Goal: Transaction & Acquisition: Download file/media

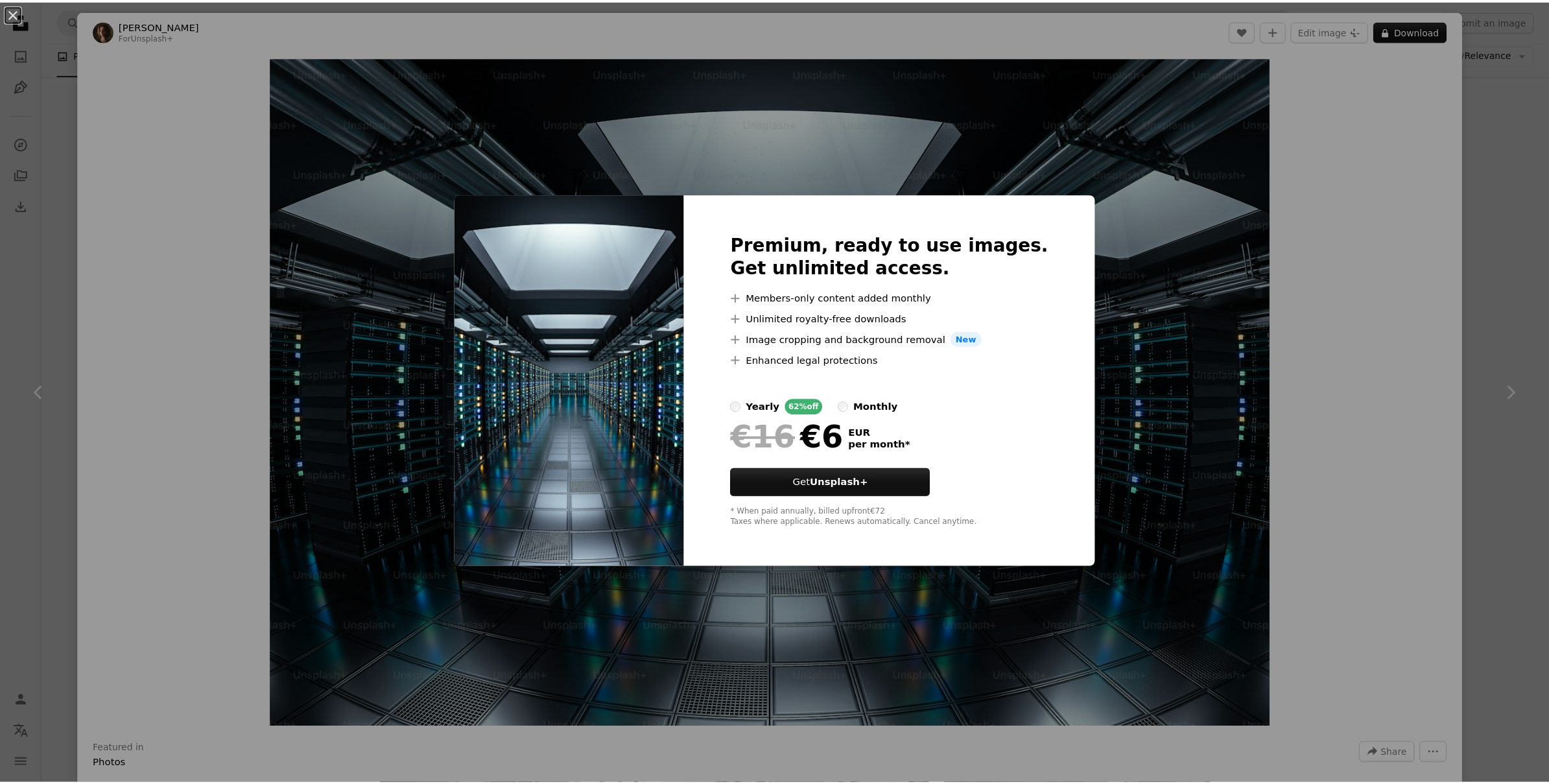
scroll to position [1406, 0]
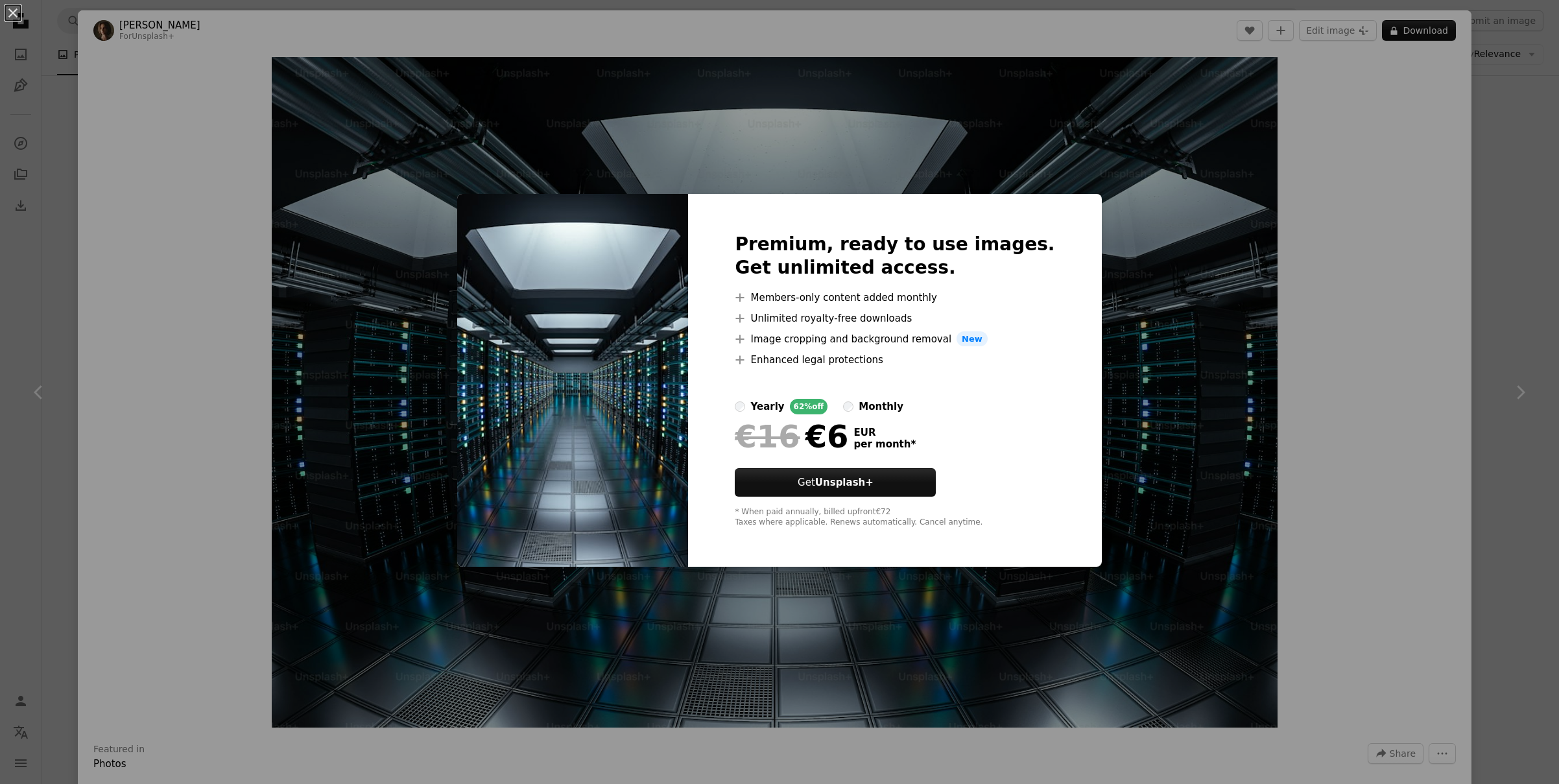
click at [884, 175] on div "An X shape Premium, ready to use images. Get unlimited access. A plus sign Memb…" at bounding box center [780, 392] width 1559 height 784
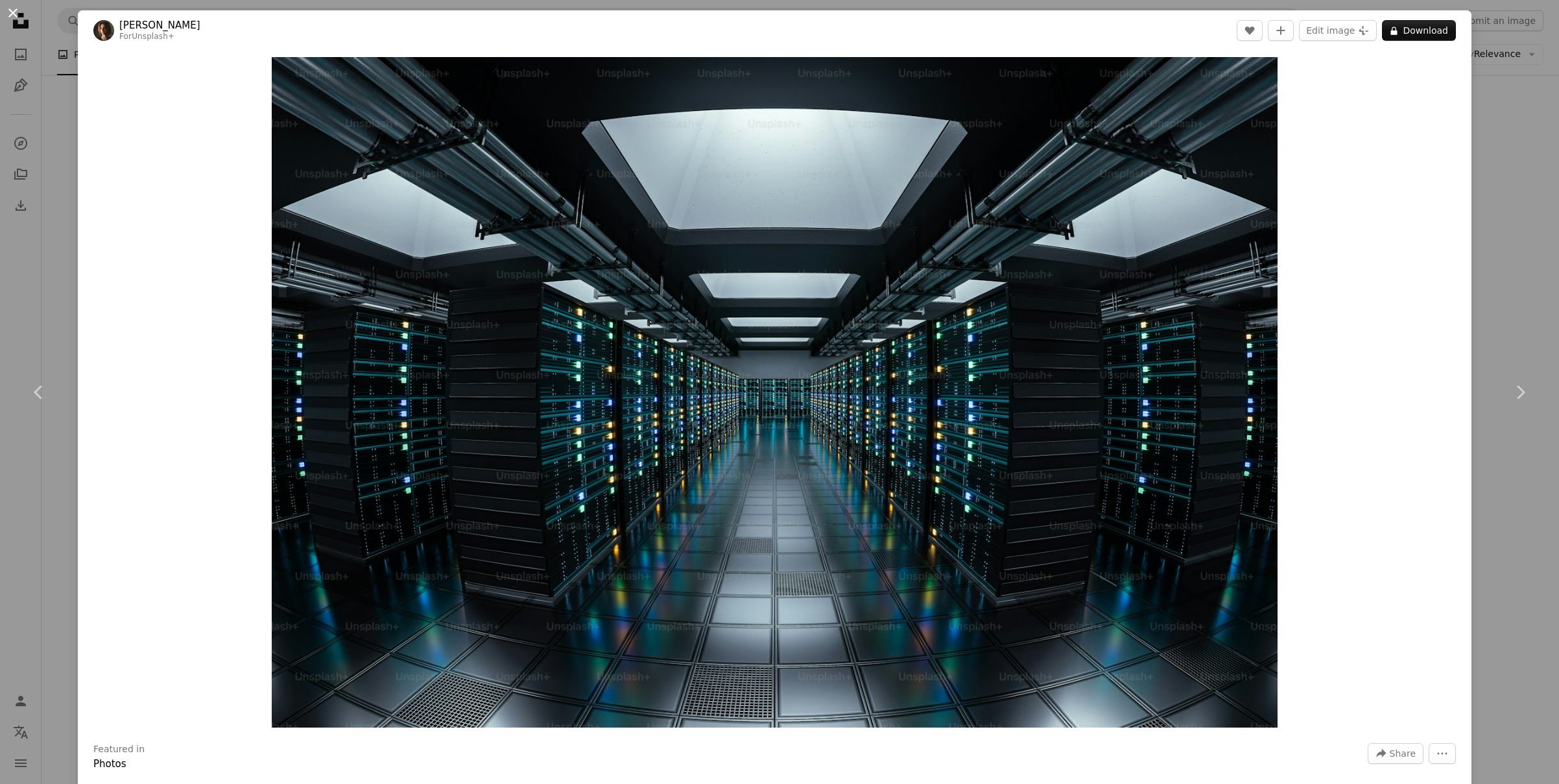
click at [14, 18] on button "An X shape" at bounding box center [14, 14] width 16 height 16
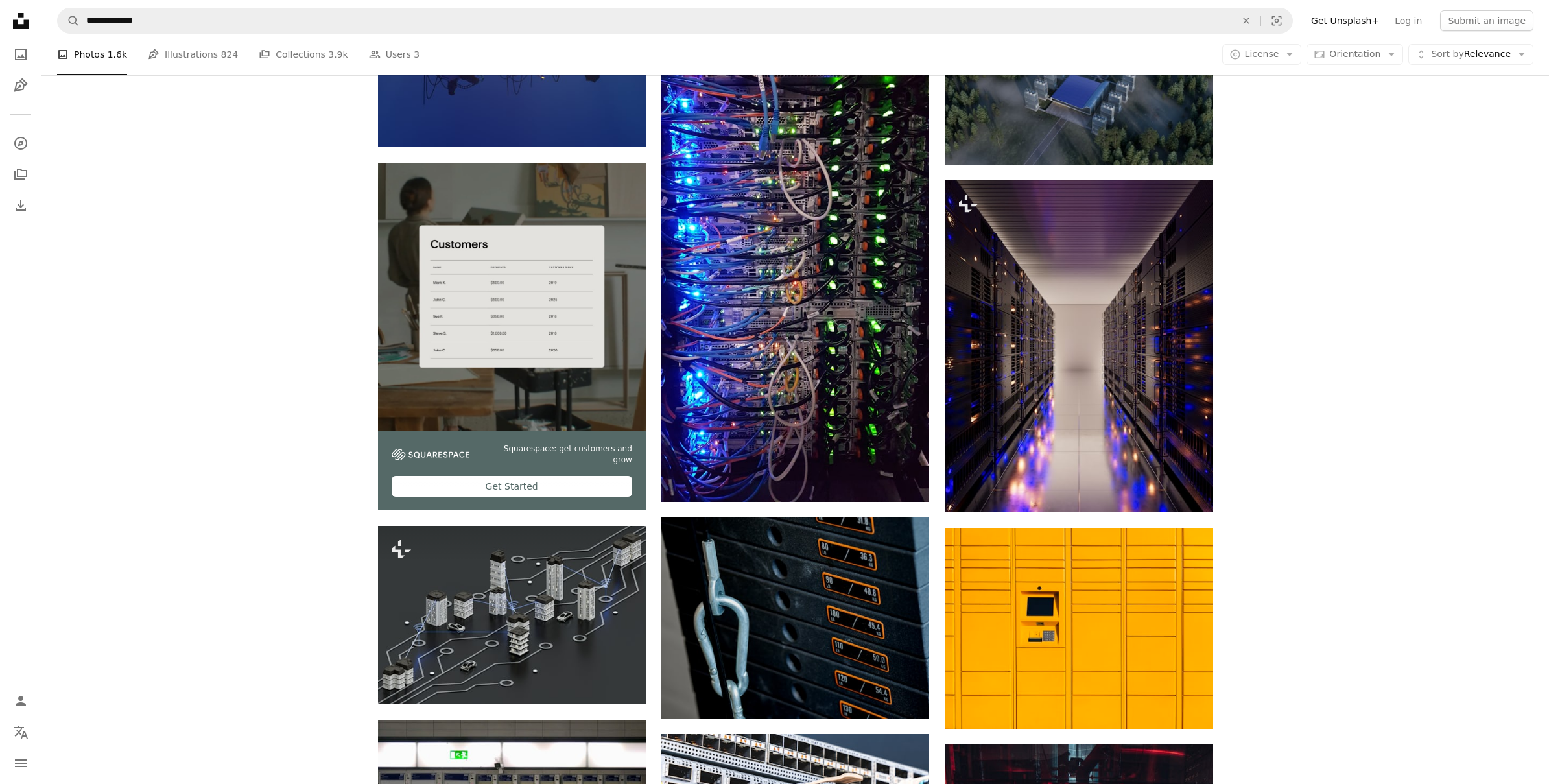
scroll to position [2654, 0]
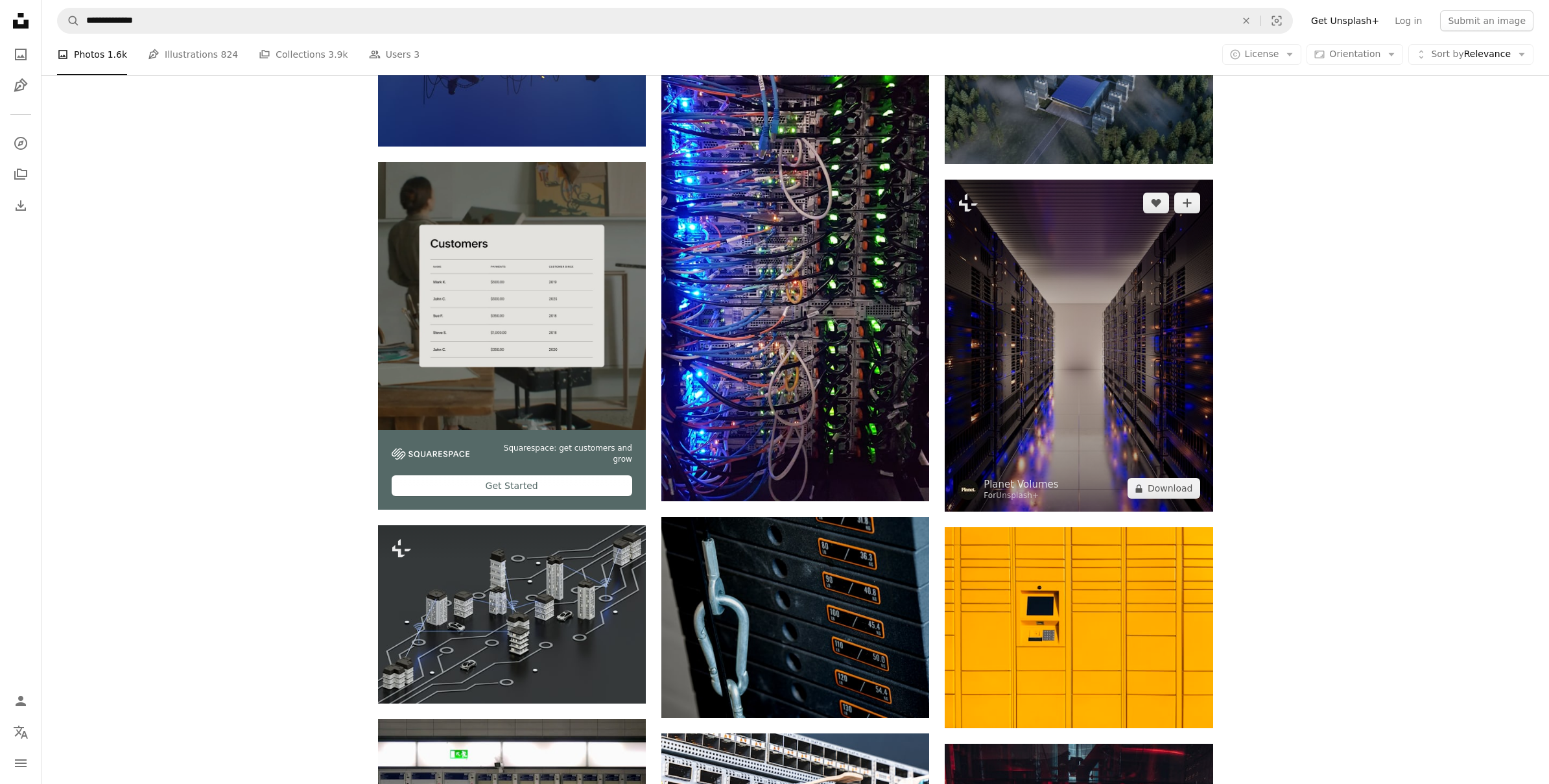
click at [1054, 351] on img at bounding box center [1078, 345] width 268 height 332
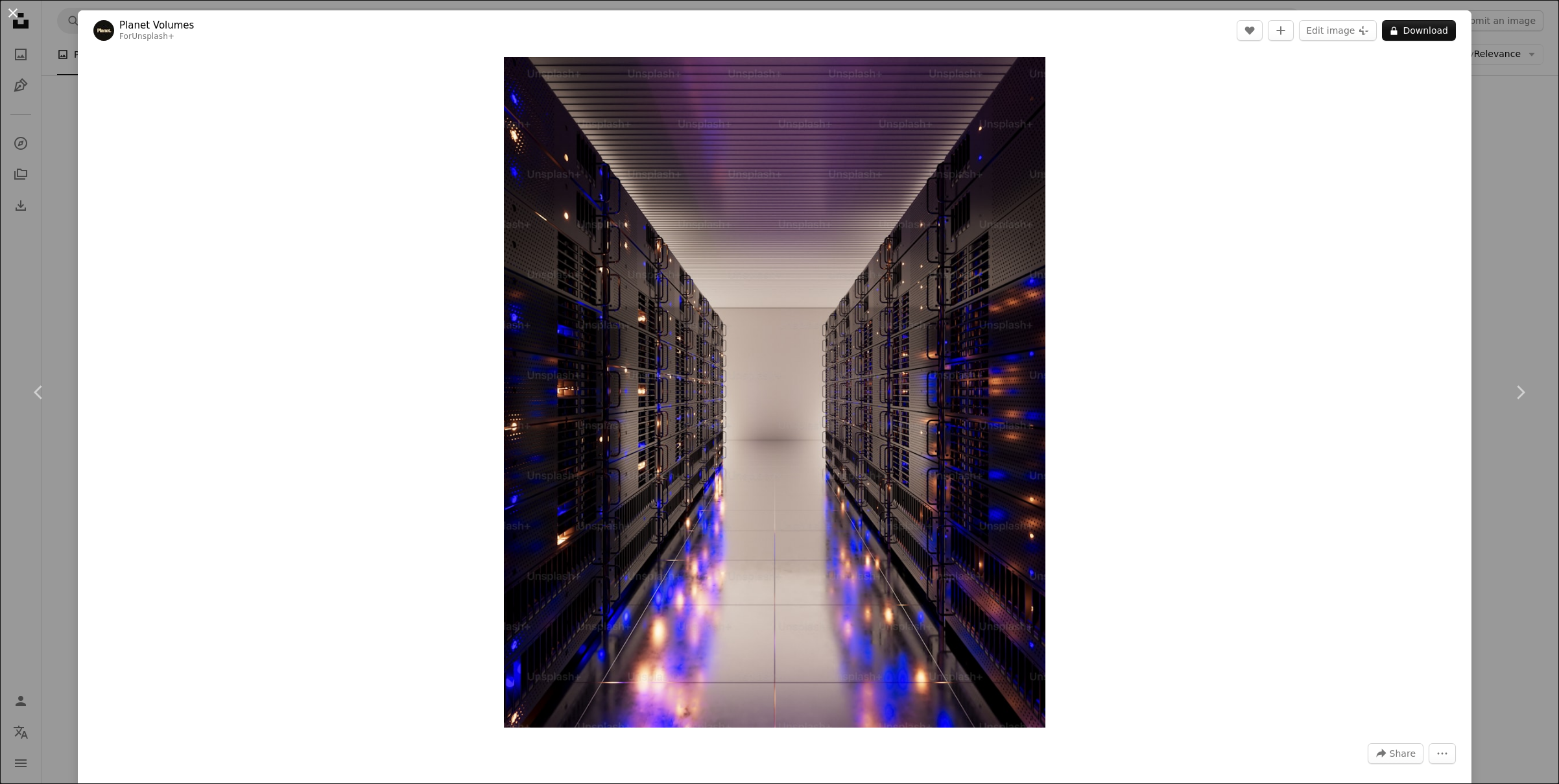
click at [10, 15] on button "An X shape" at bounding box center [14, 14] width 16 height 16
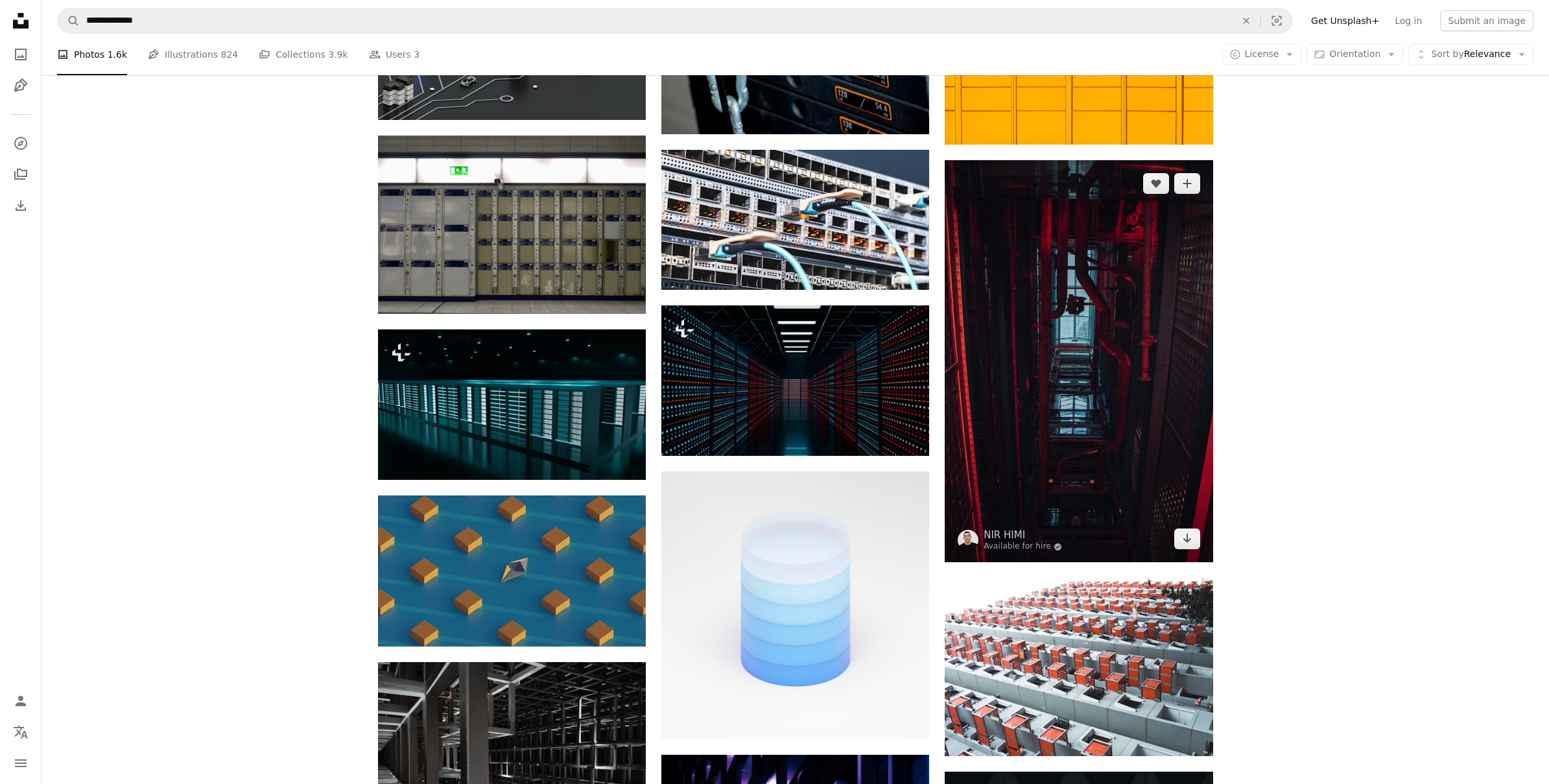
scroll to position [3263, 0]
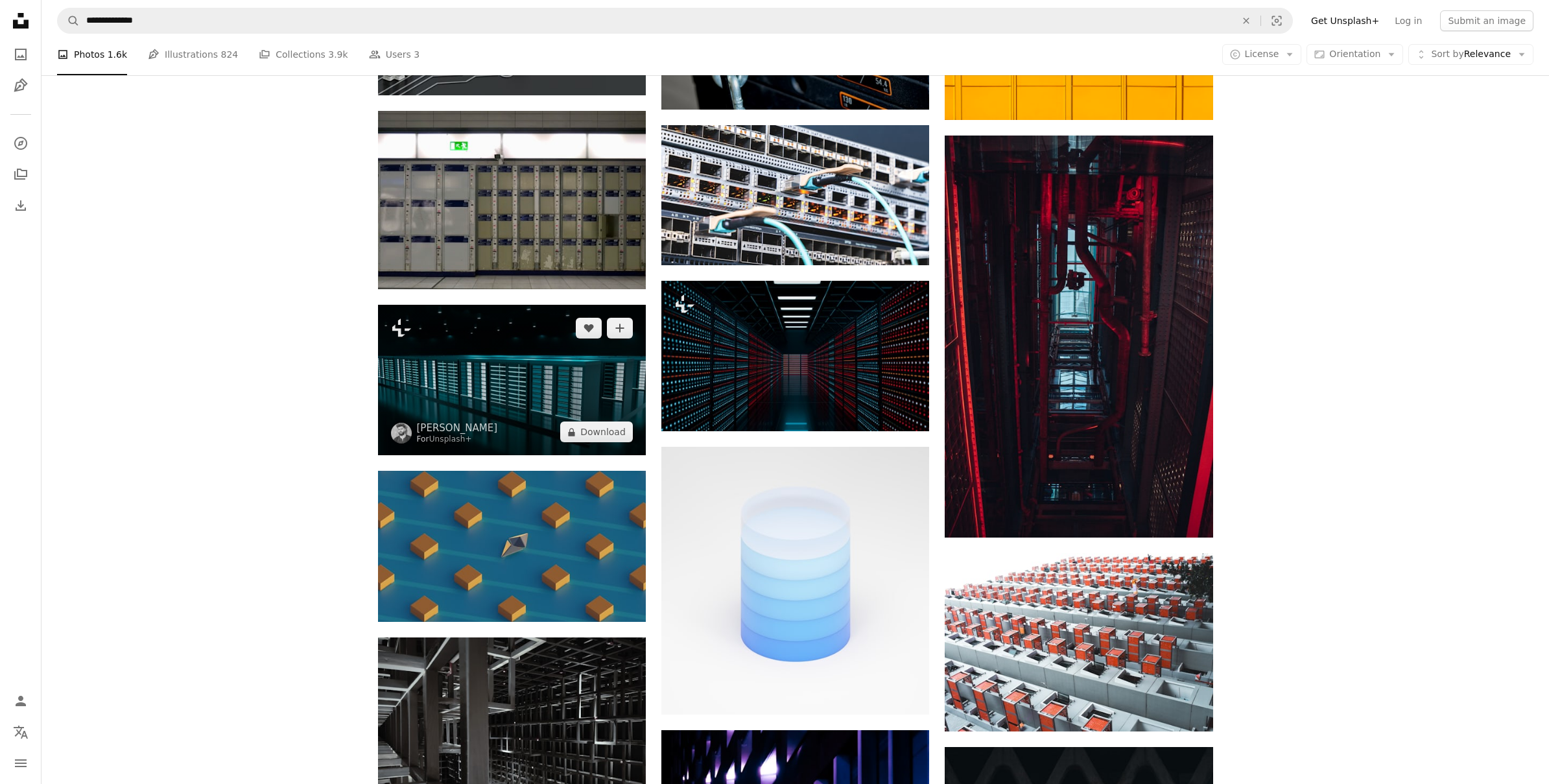
click at [486, 367] on img at bounding box center [512, 380] width 268 height 151
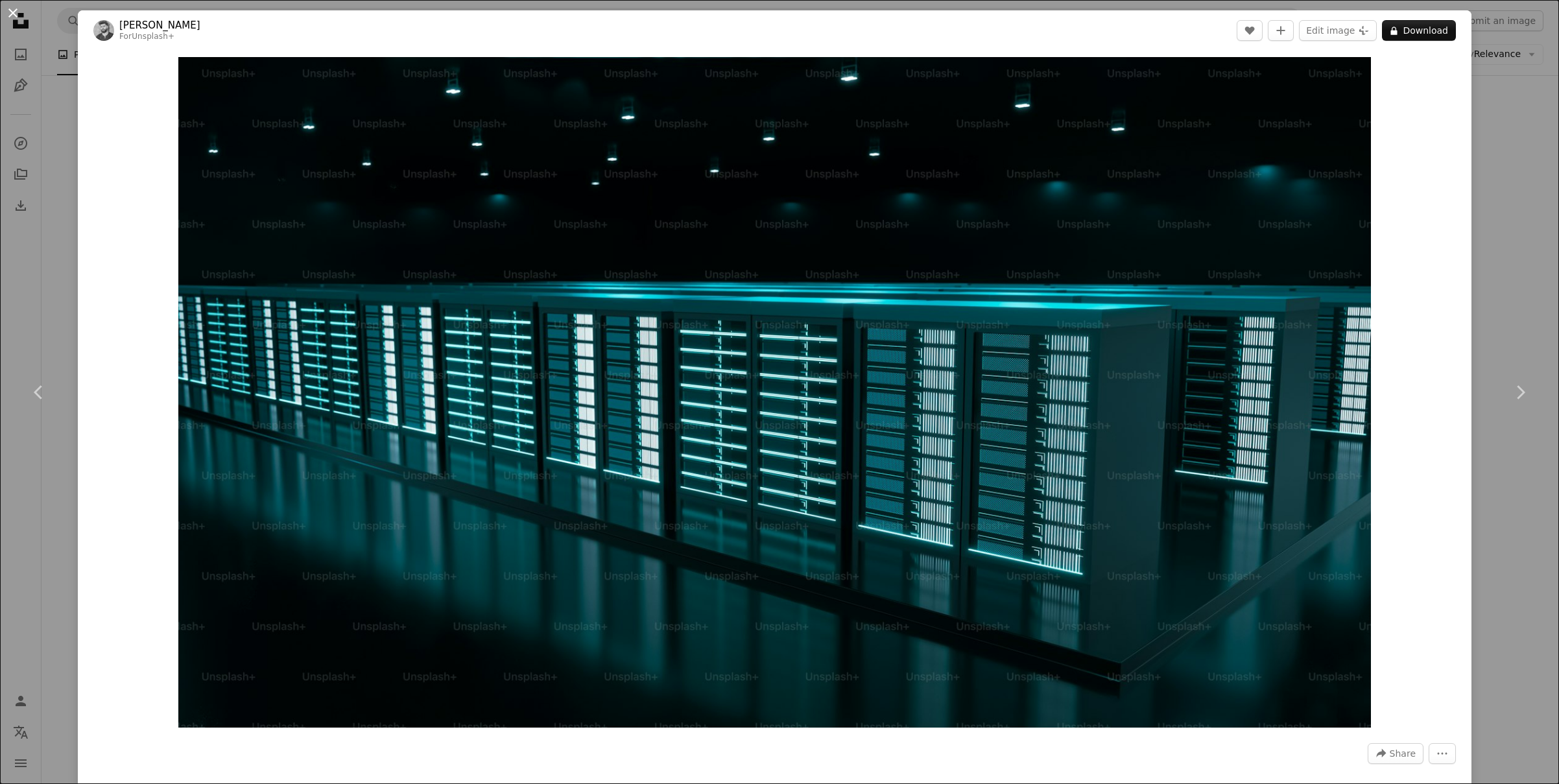
click at [9, 16] on button "An X shape" at bounding box center [14, 14] width 16 height 16
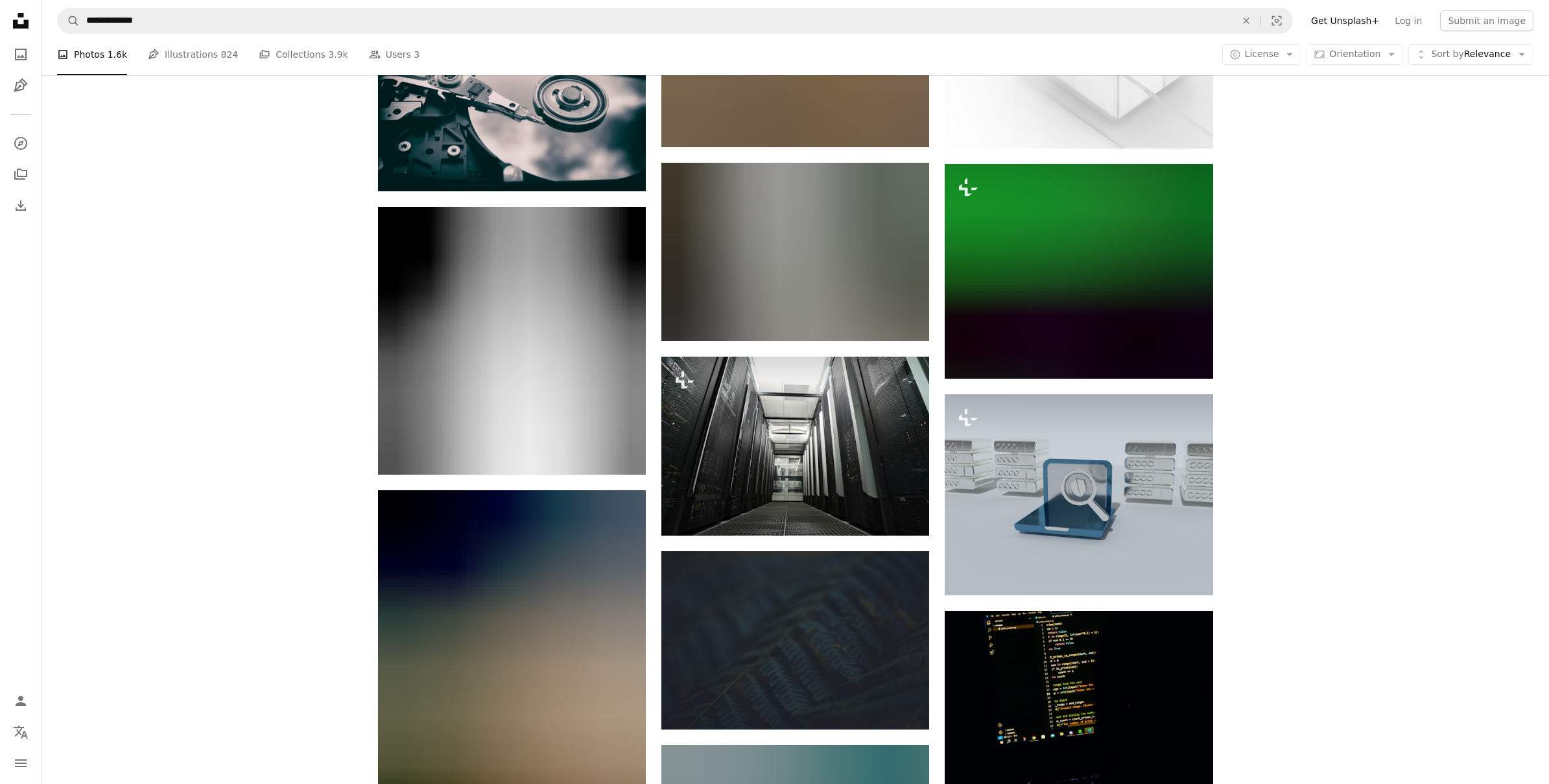
scroll to position [20044, 0]
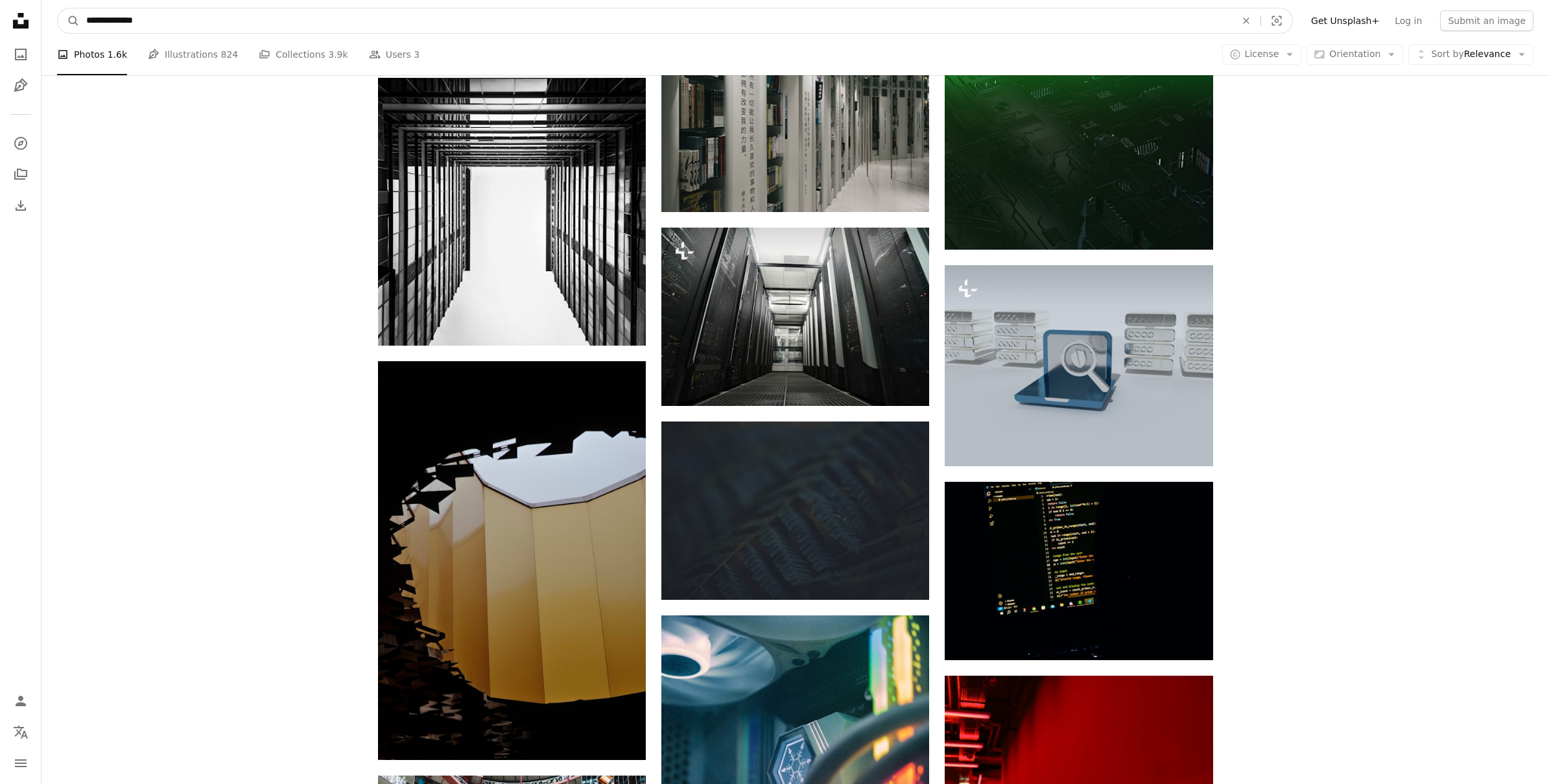
drag, startPoint x: 171, startPoint y: 21, endPoint x: 34, endPoint y: 5, distance: 137.9
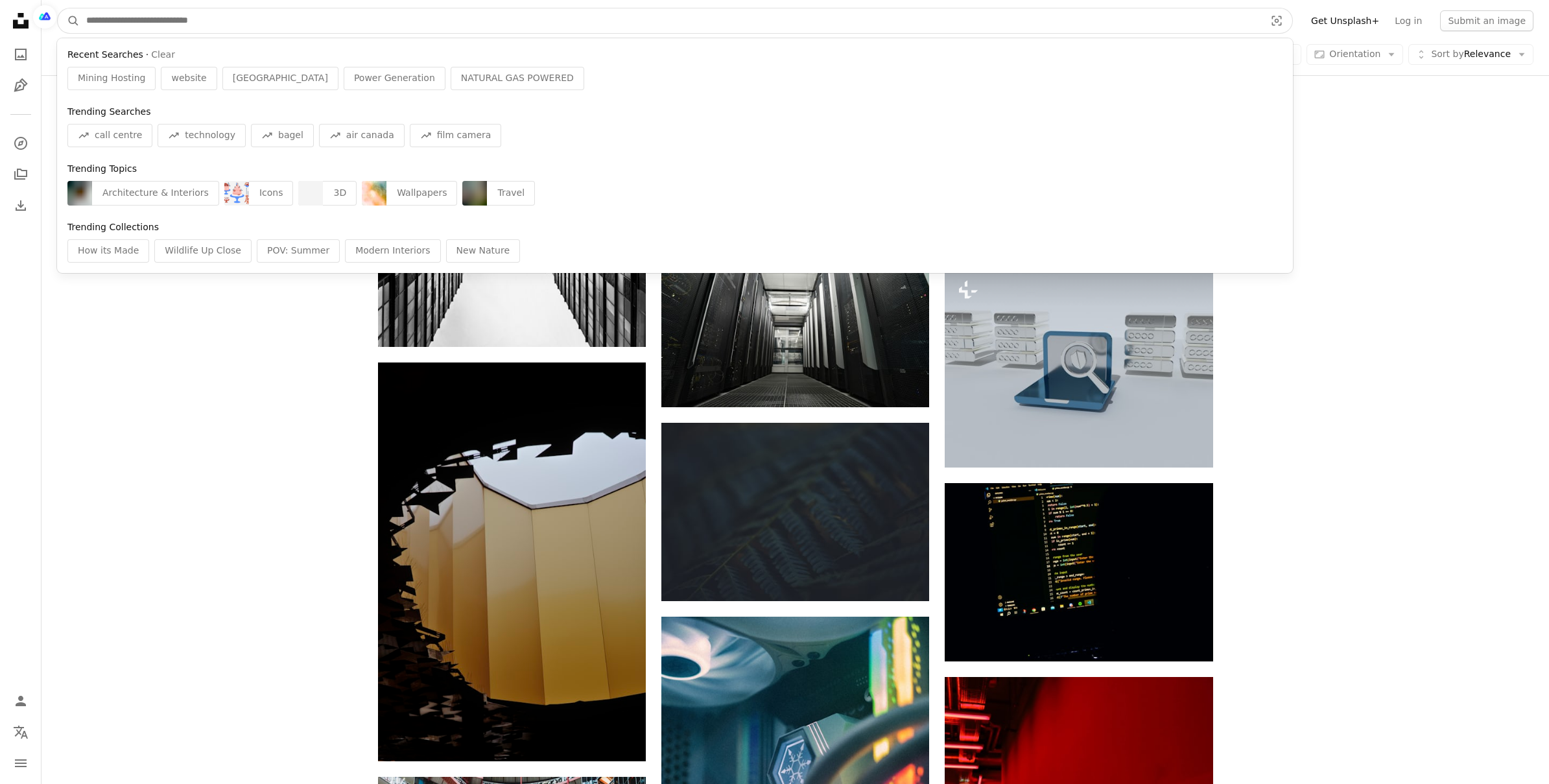
paste input "**********"
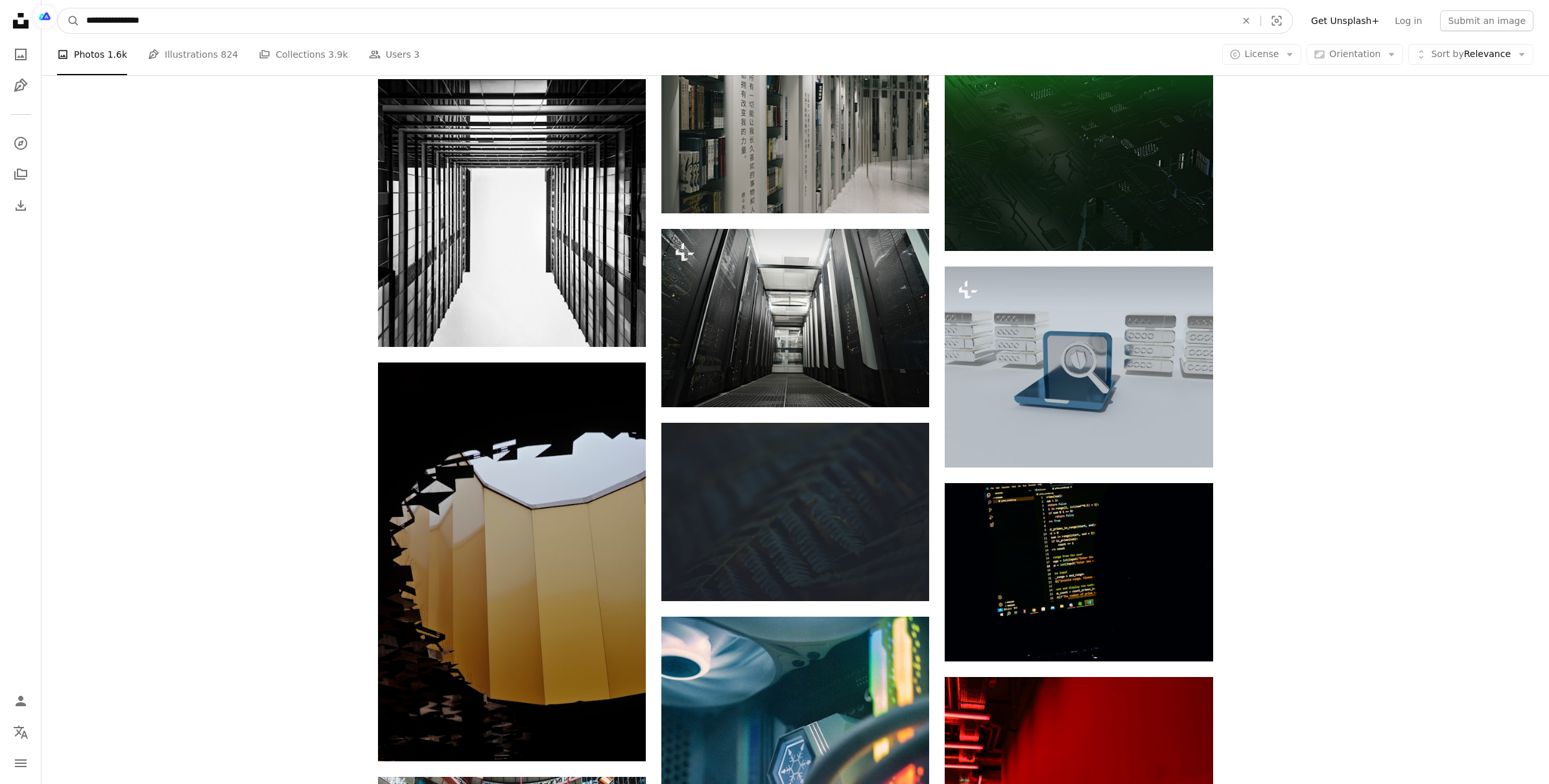
type input "**********"
click at [57, 9] on button "A magnifying glass" at bounding box center [69, 21] width 22 height 25
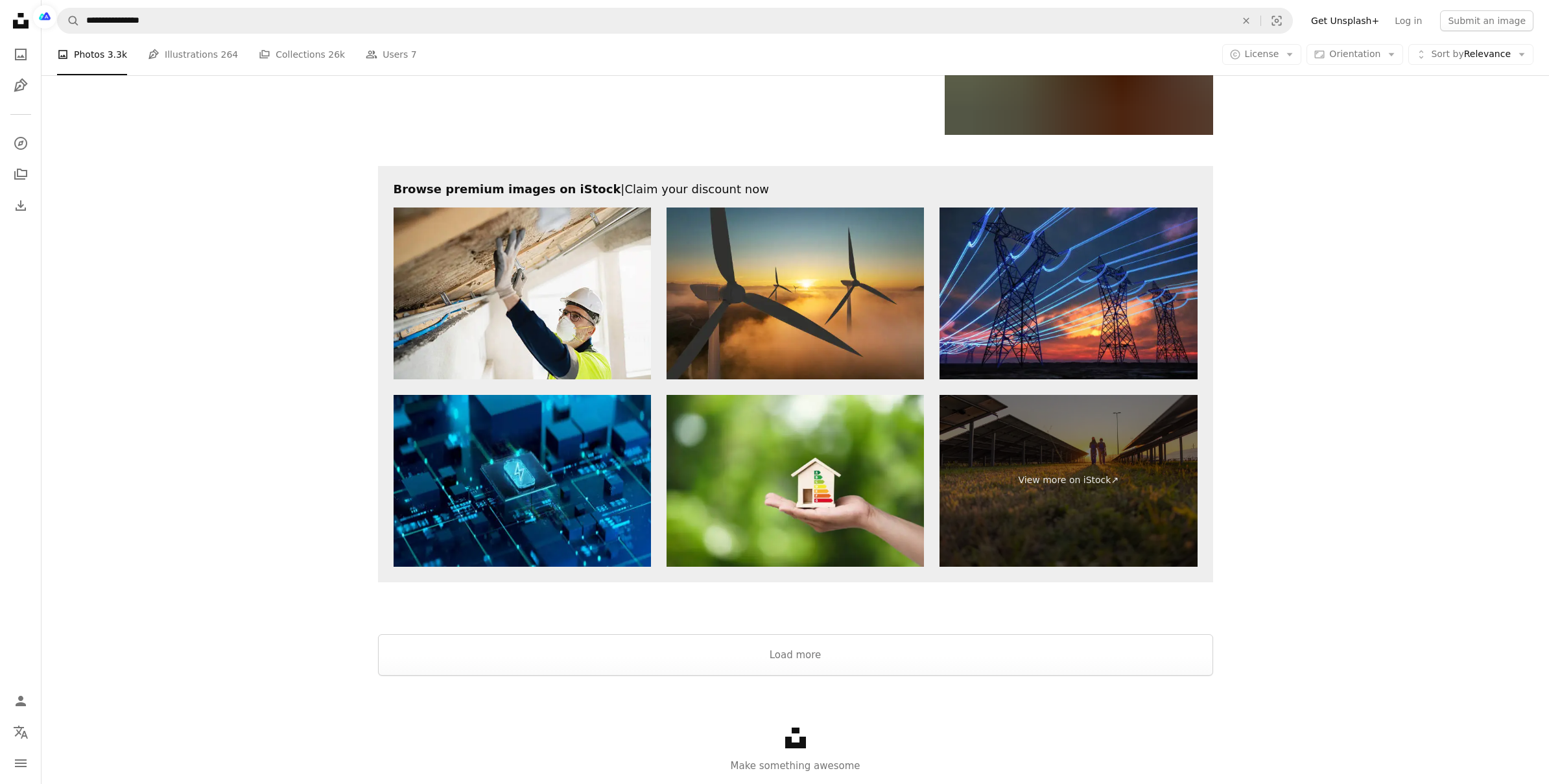
scroll to position [2344, 0]
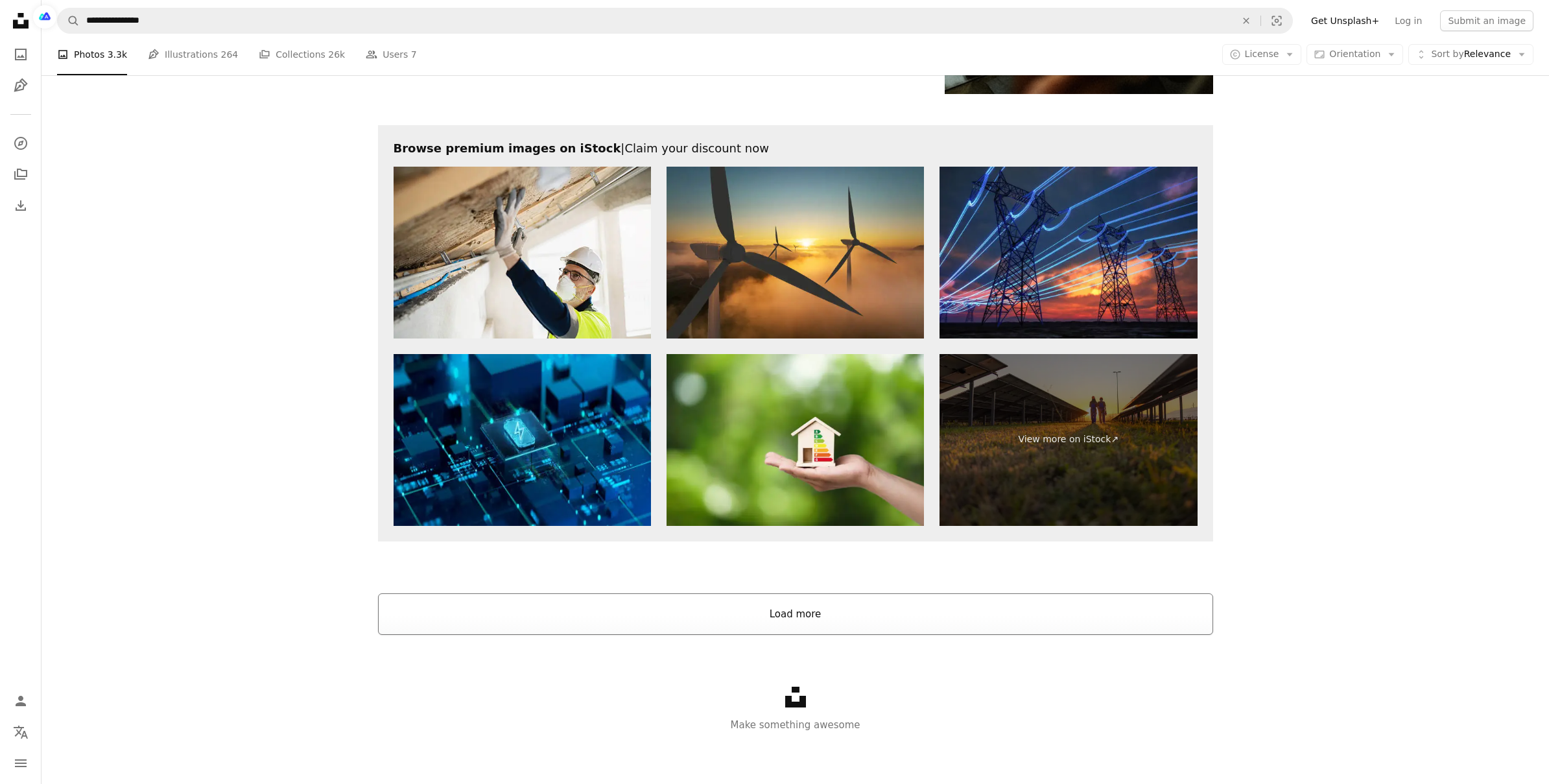
click at [782, 615] on button "Load more" at bounding box center [795, 614] width 835 height 41
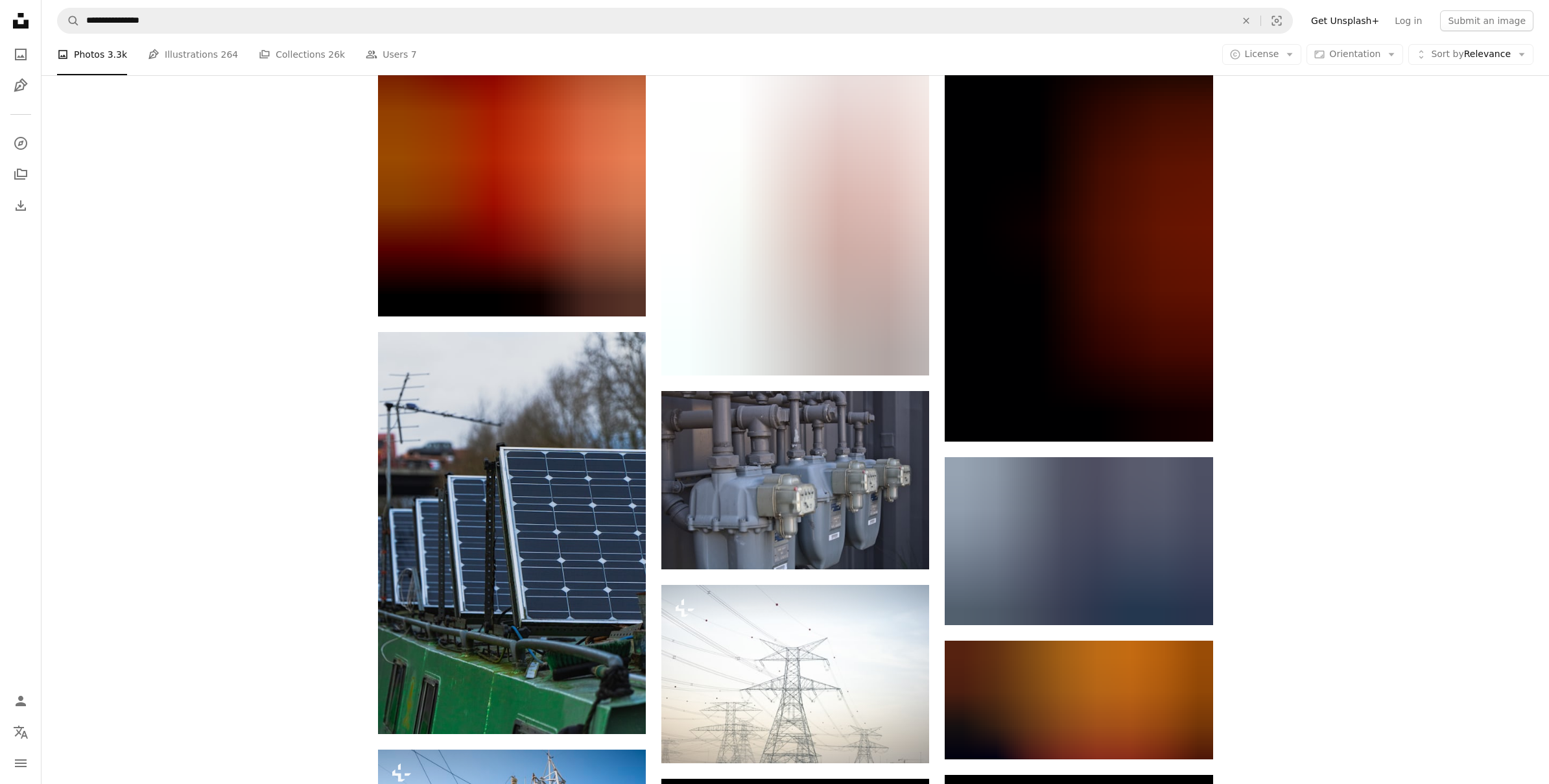
scroll to position [13319, 0]
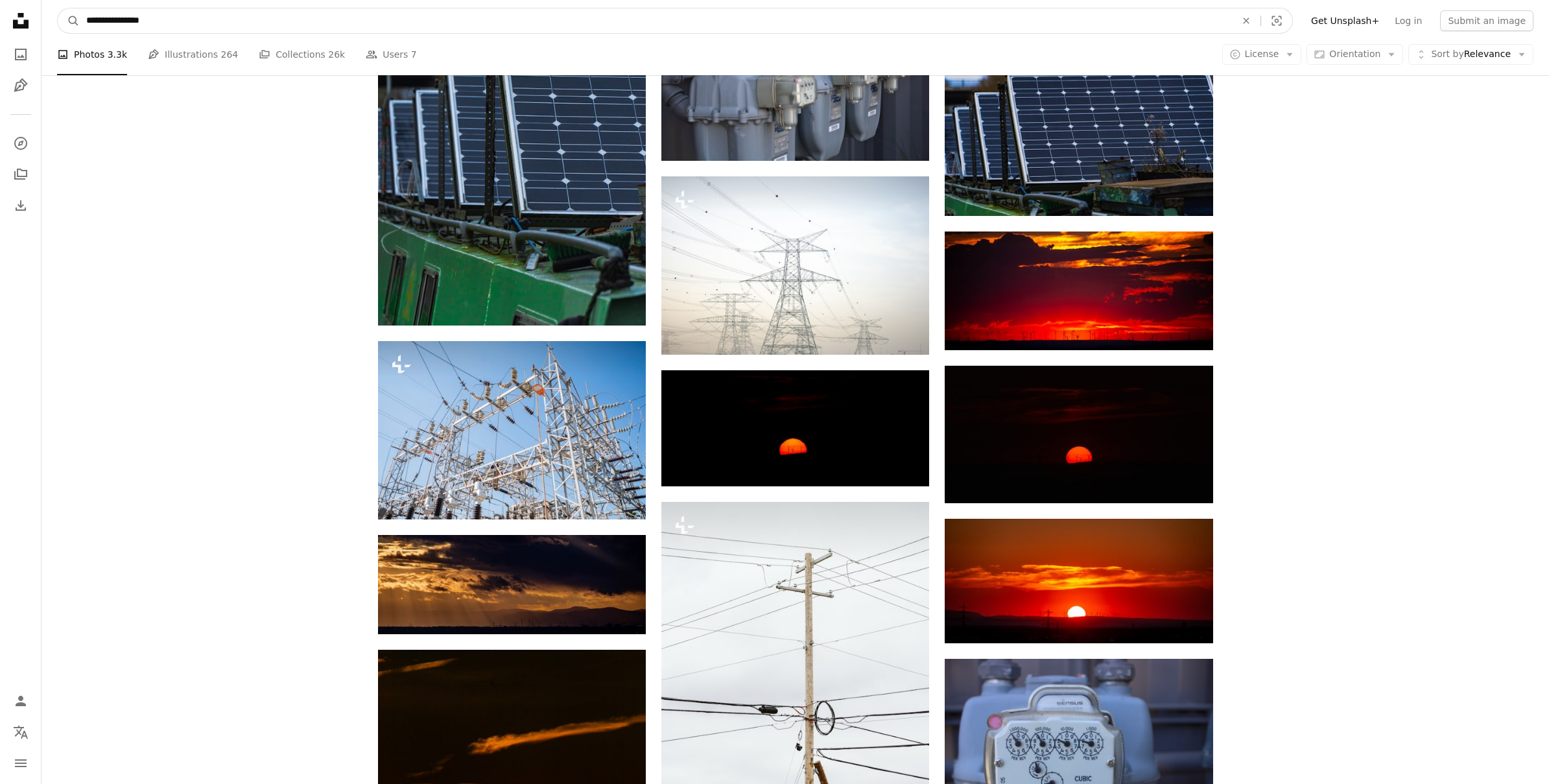
drag, startPoint x: 188, startPoint y: 26, endPoint x: -34, endPoint y: 7, distance: 222.8
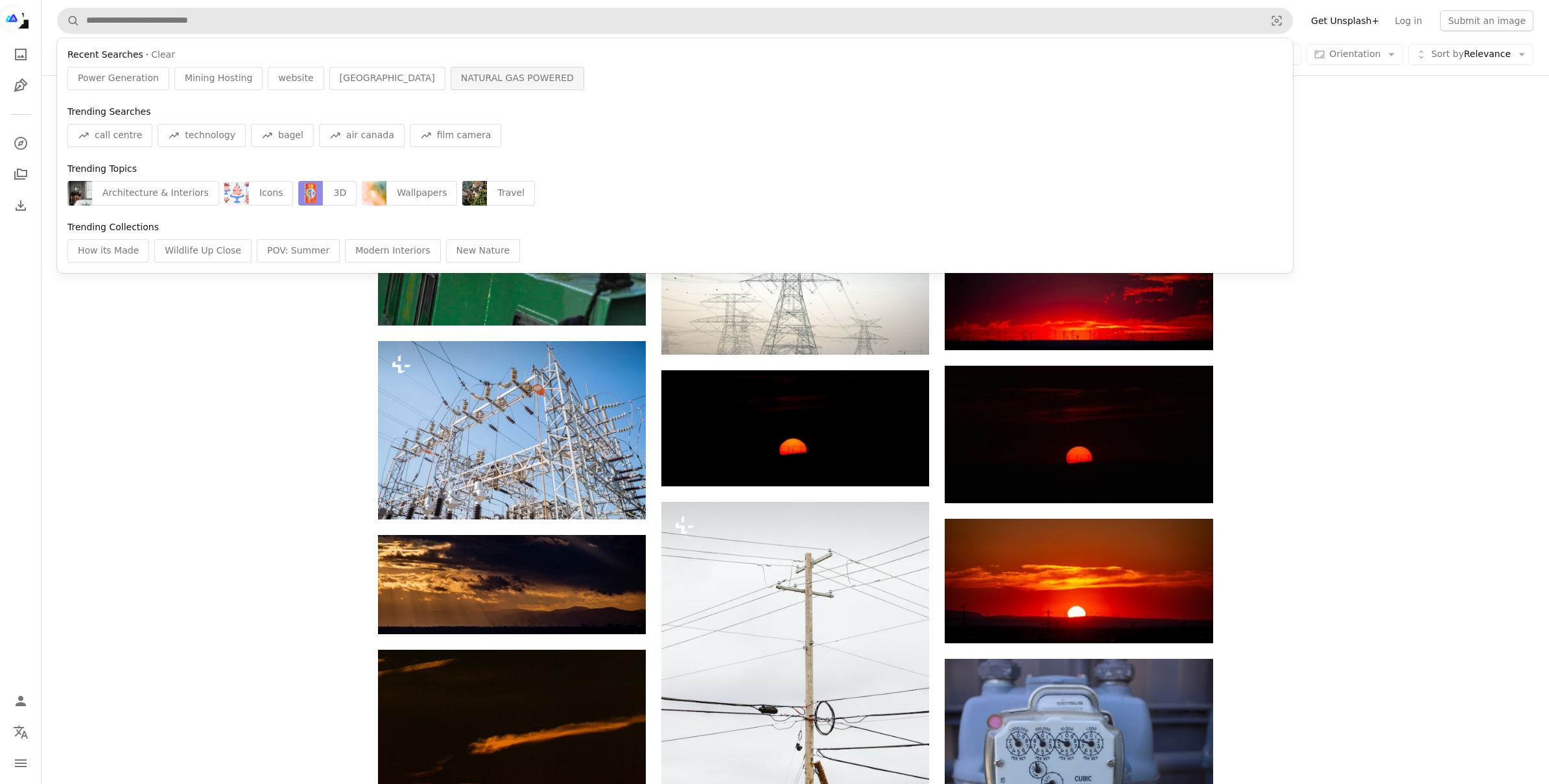
click at [461, 78] on span "NATURAL GAS POWERED" at bounding box center [517, 78] width 112 height 13
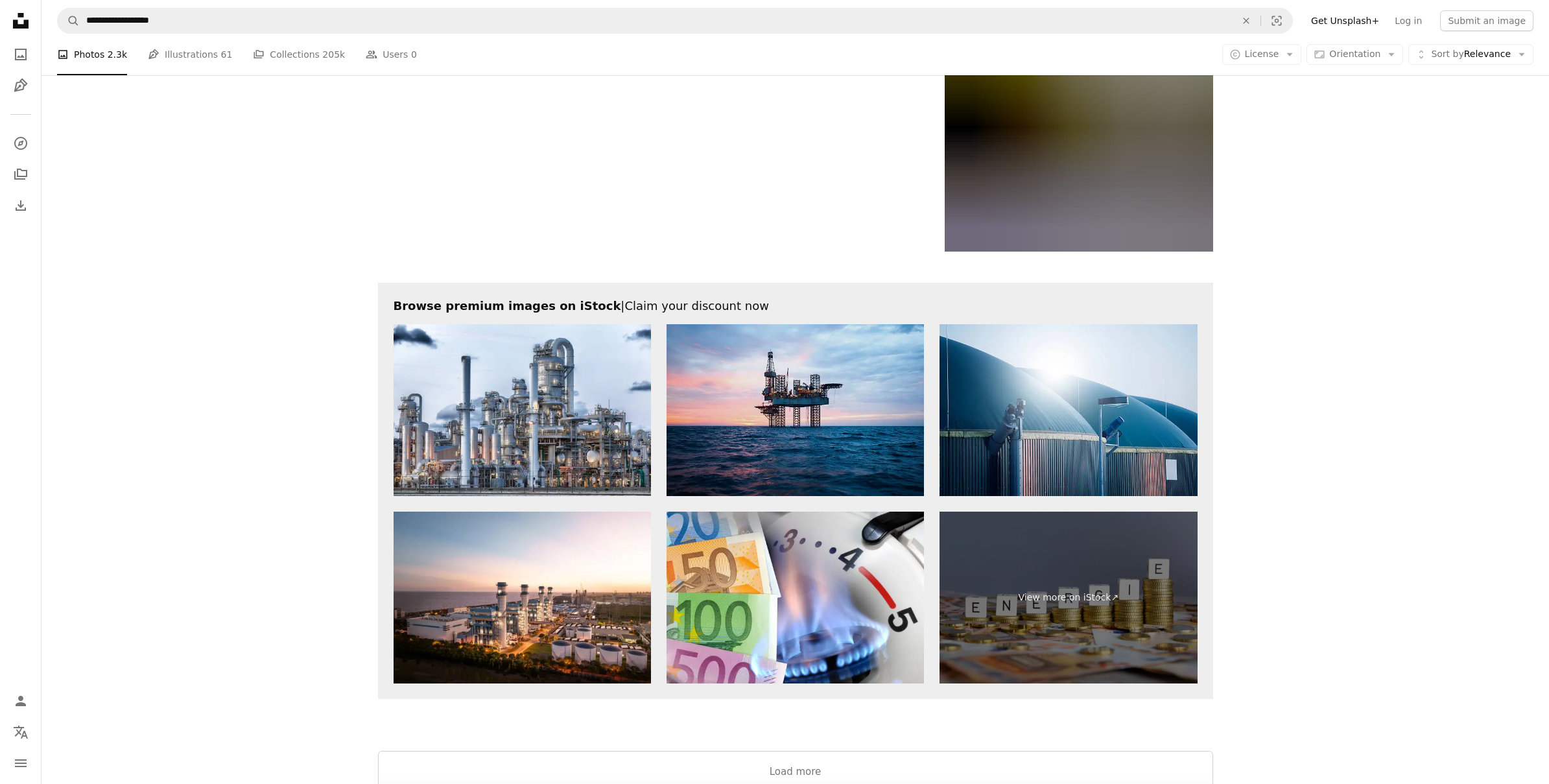
scroll to position [2422, 0]
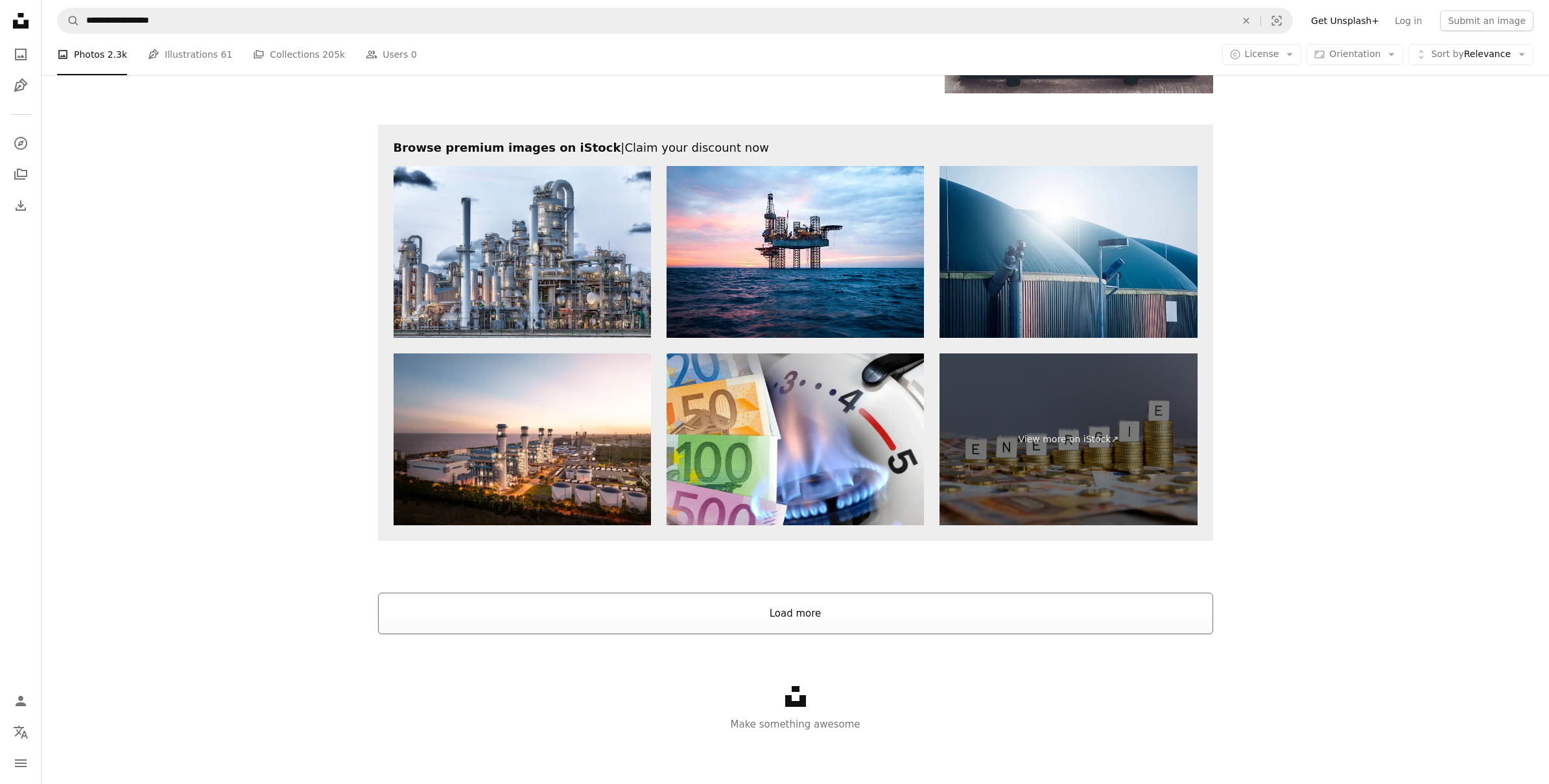
click at [755, 621] on button "Load more" at bounding box center [795, 613] width 835 height 41
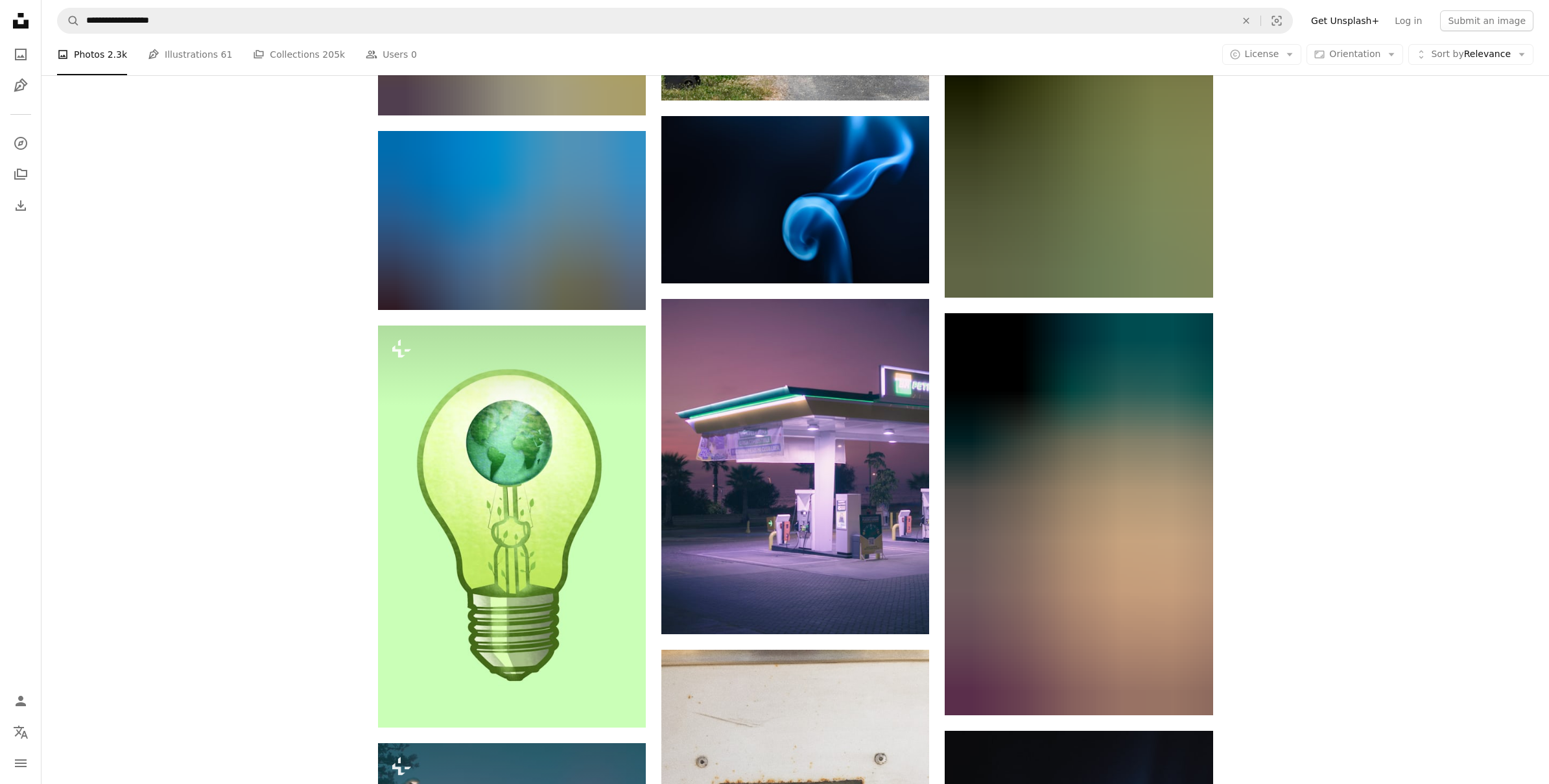
scroll to position [16400, 0]
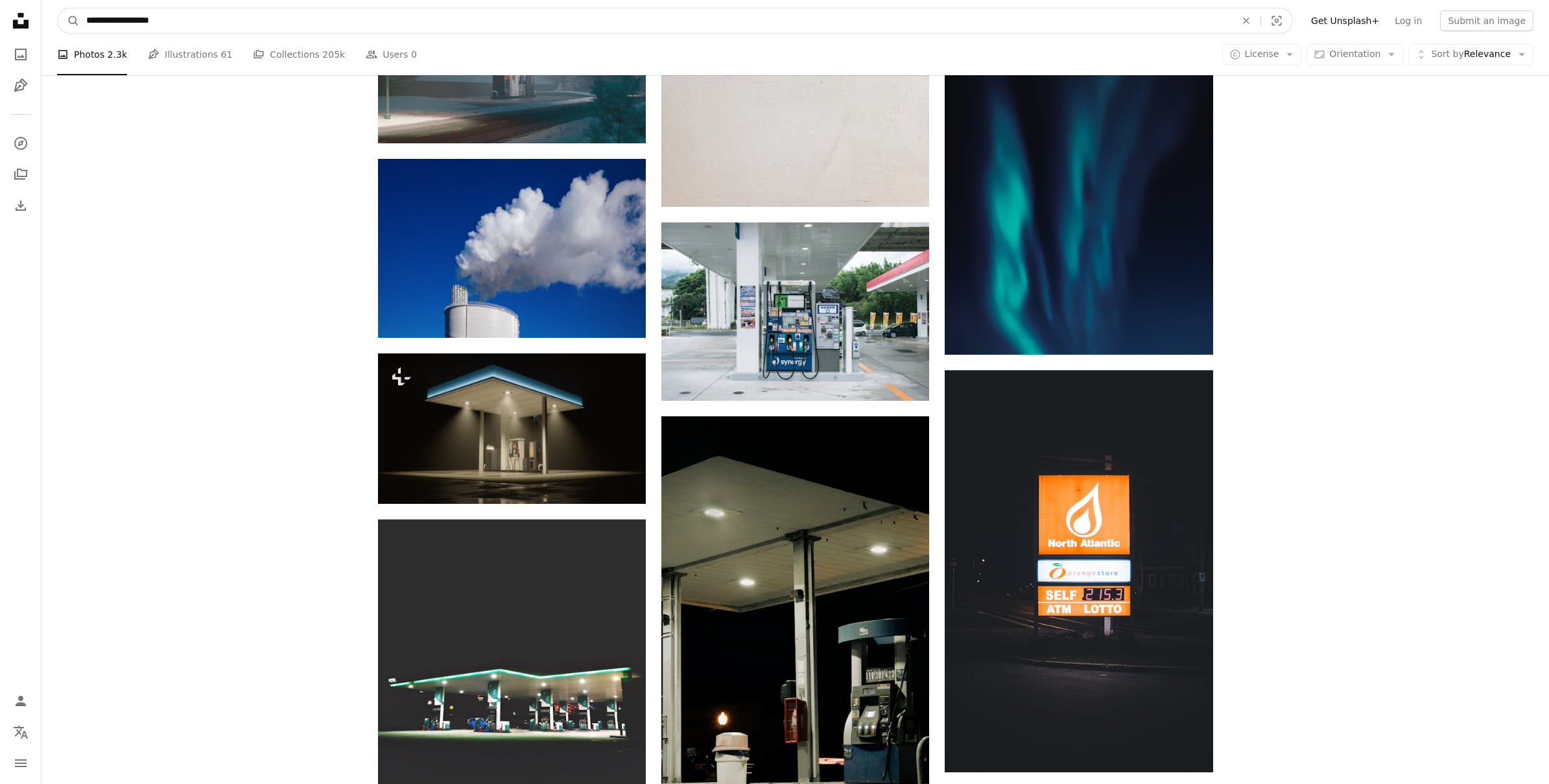
drag, startPoint x: 234, startPoint y: 16, endPoint x: -93, endPoint y: 3, distance: 327.3
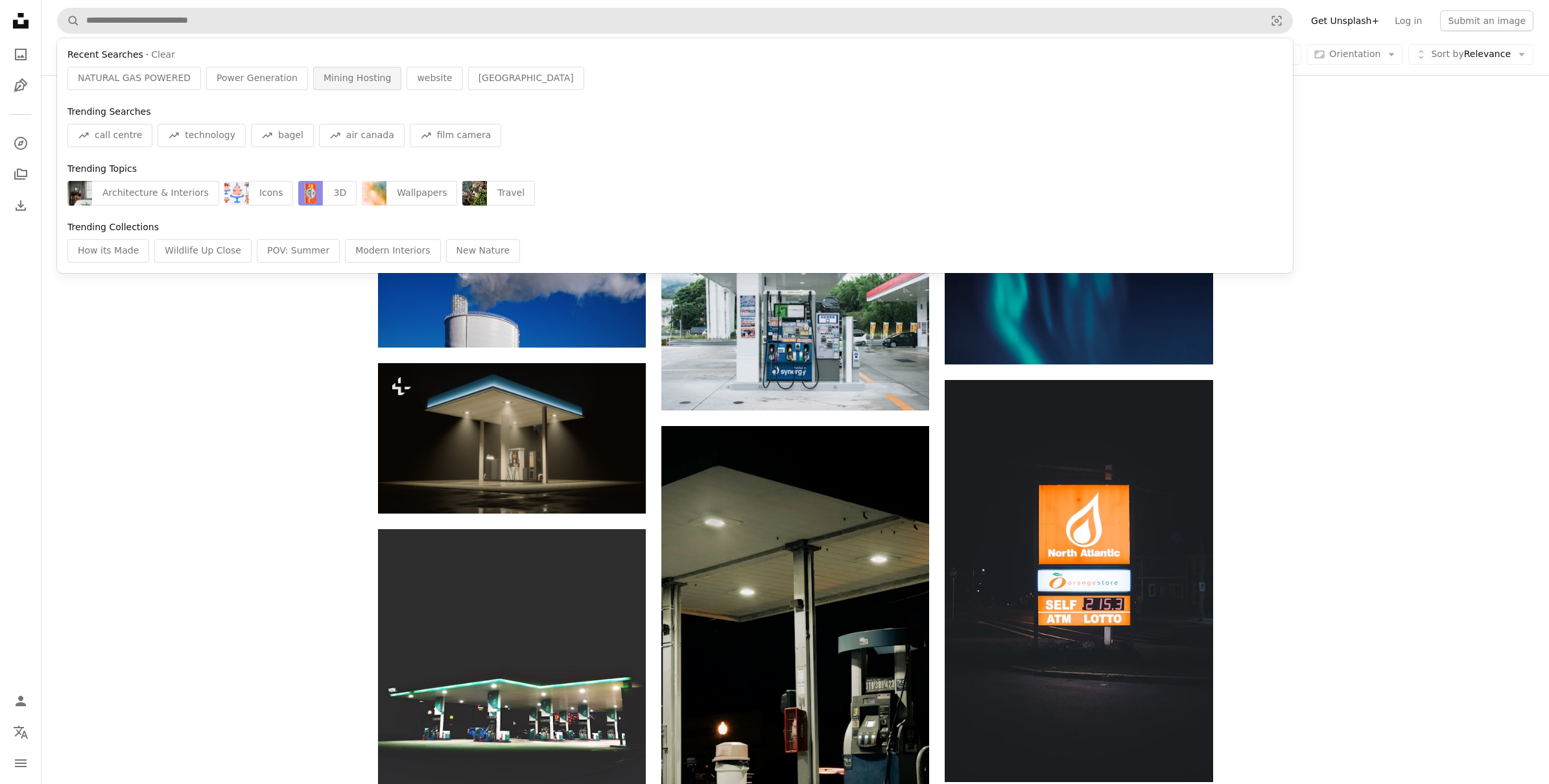
click at [349, 81] on span "Mining Hosting" at bounding box center [357, 78] width 68 height 13
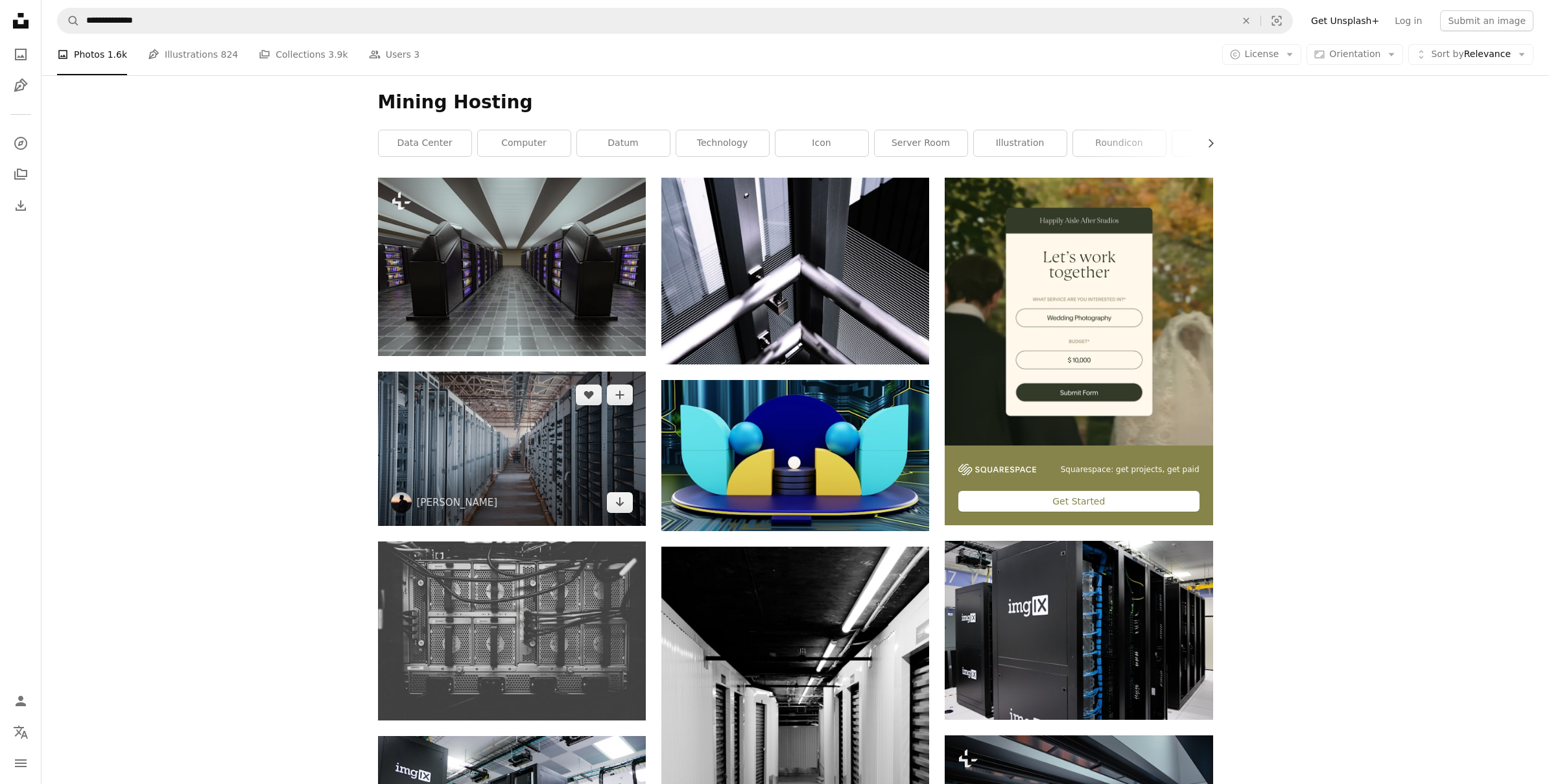
click at [483, 451] on img at bounding box center [512, 448] width 268 height 154
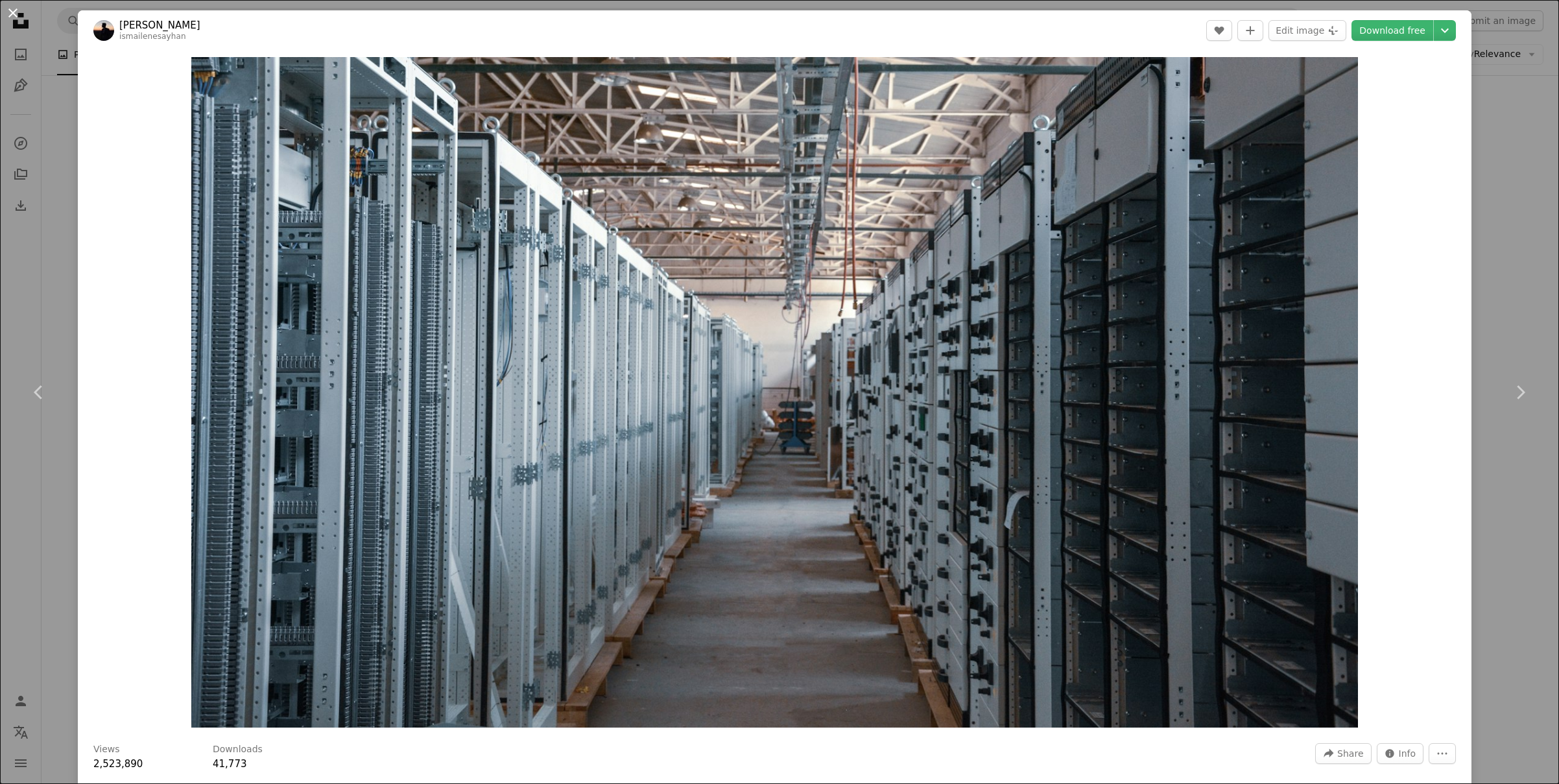
click at [21, 16] on button "An X shape" at bounding box center [14, 14] width 16 height 16
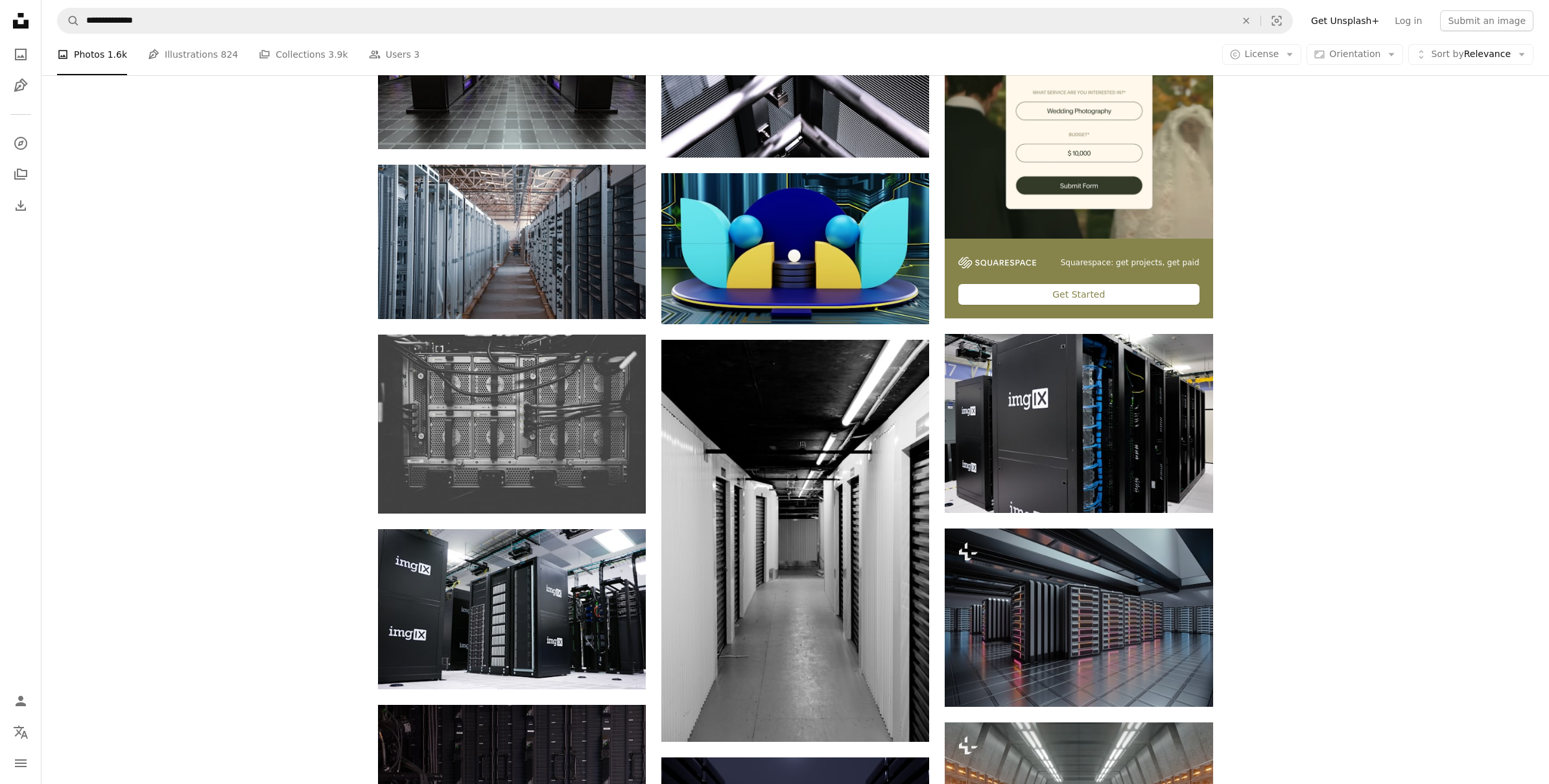
scroll to position [219, 0]
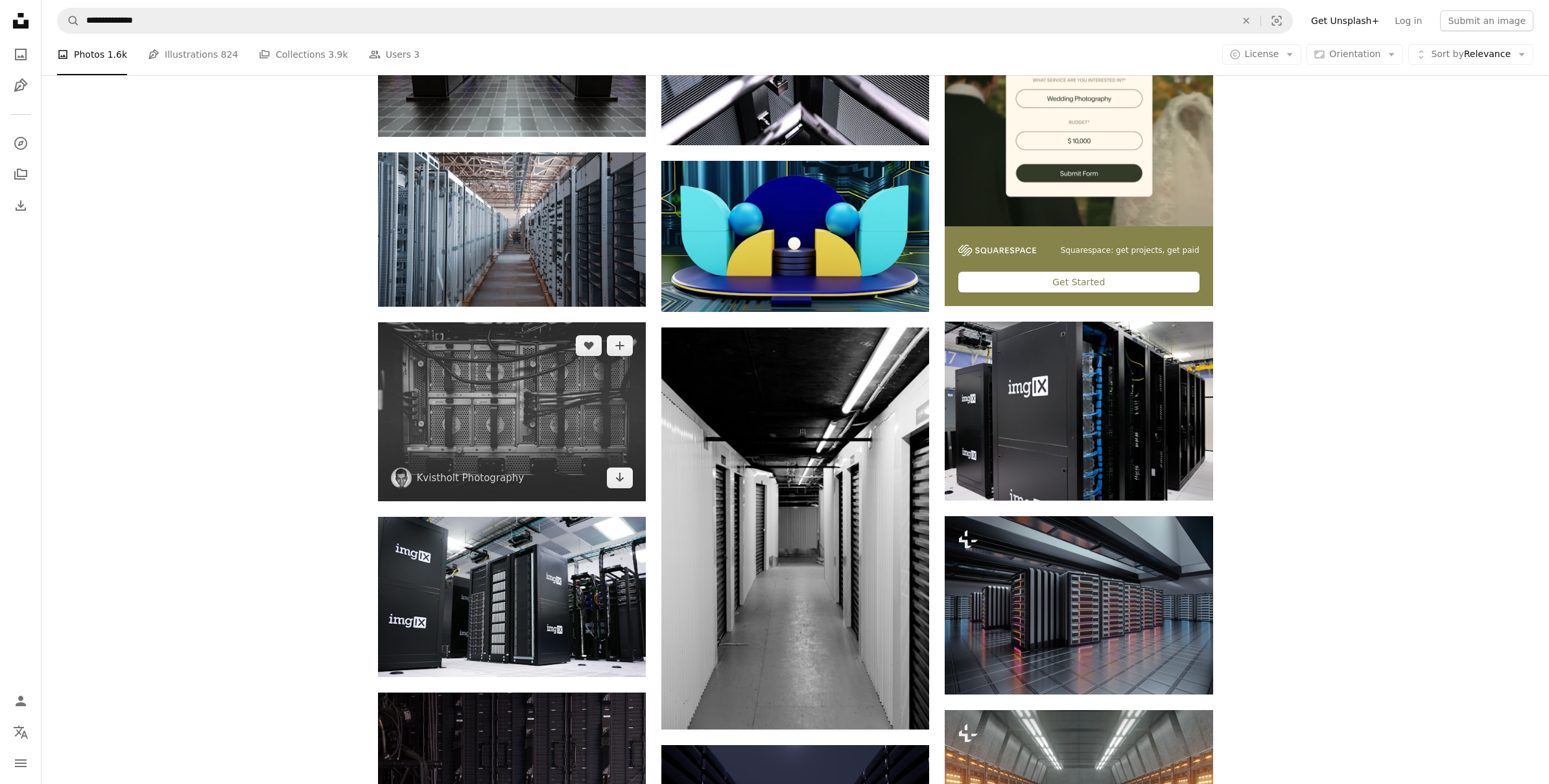
click at [551, 424] on img at bounding box center [512, 412] width 268 height 179
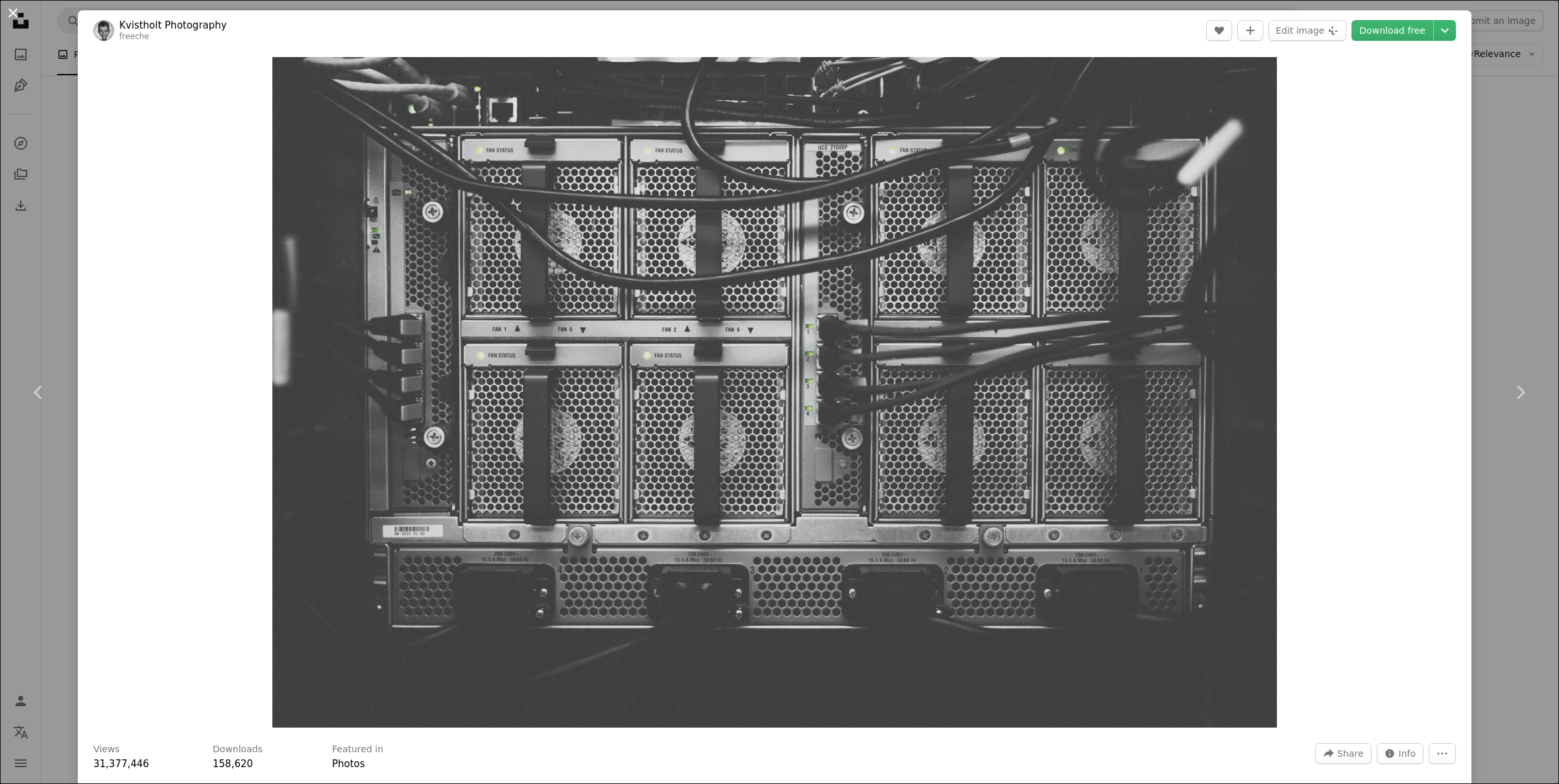
click at [8, 7] on button "An X shape" at bounding box center [14, 14] width 16 height 16
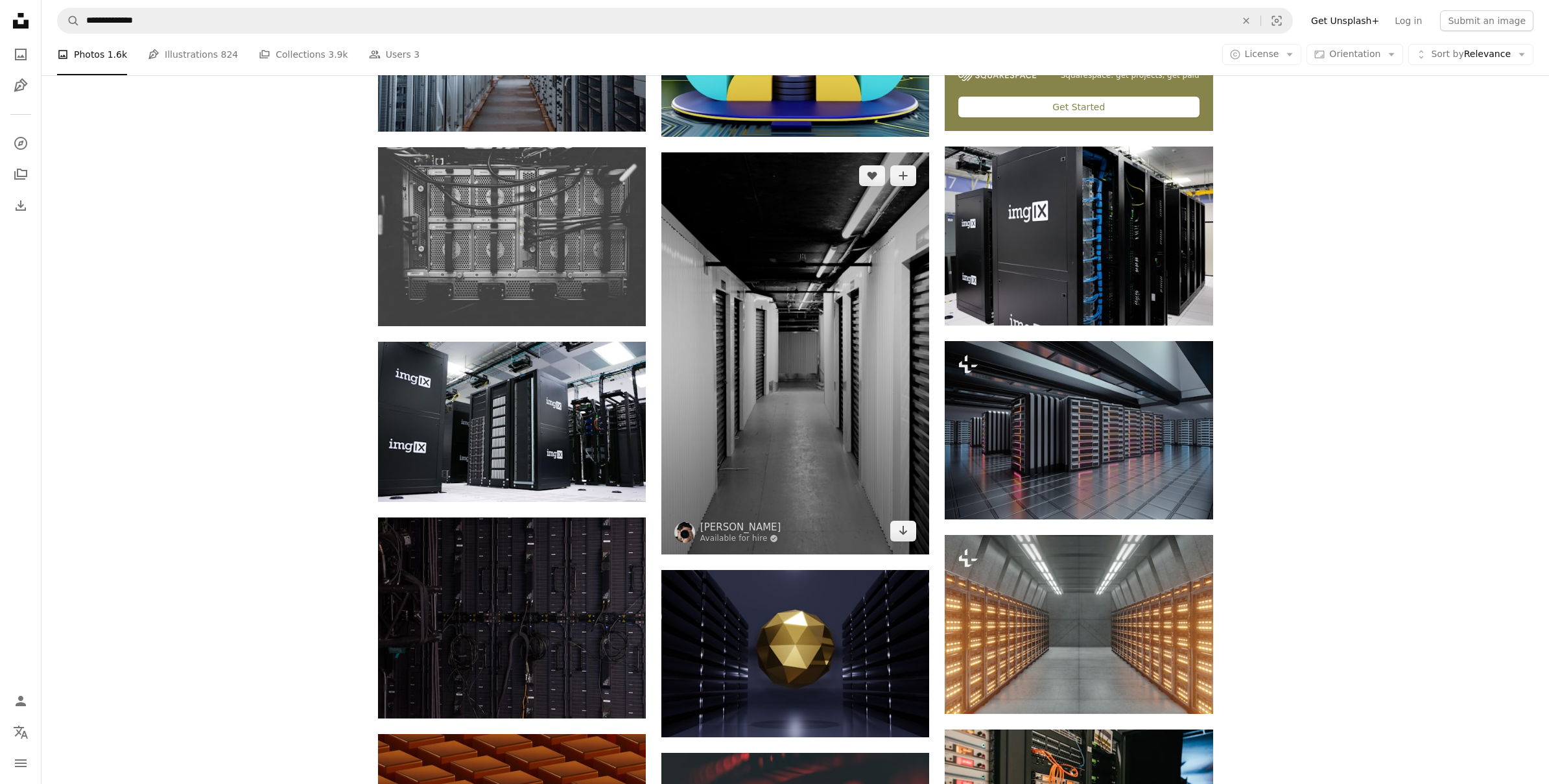
scroll to position [395, 0]
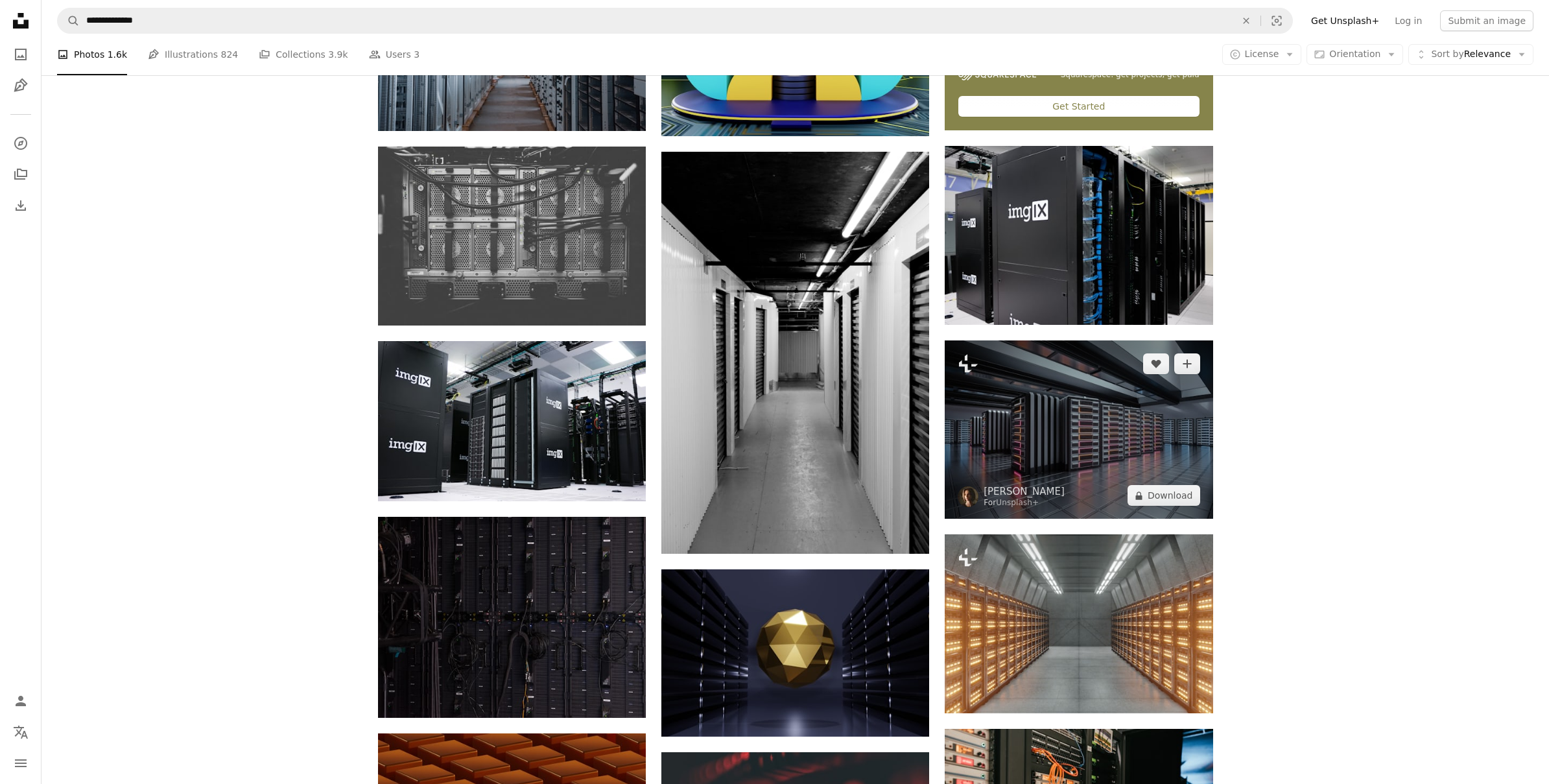
click at [1048, 404] on img at bounding box center [1078, 430] width 268 height 179
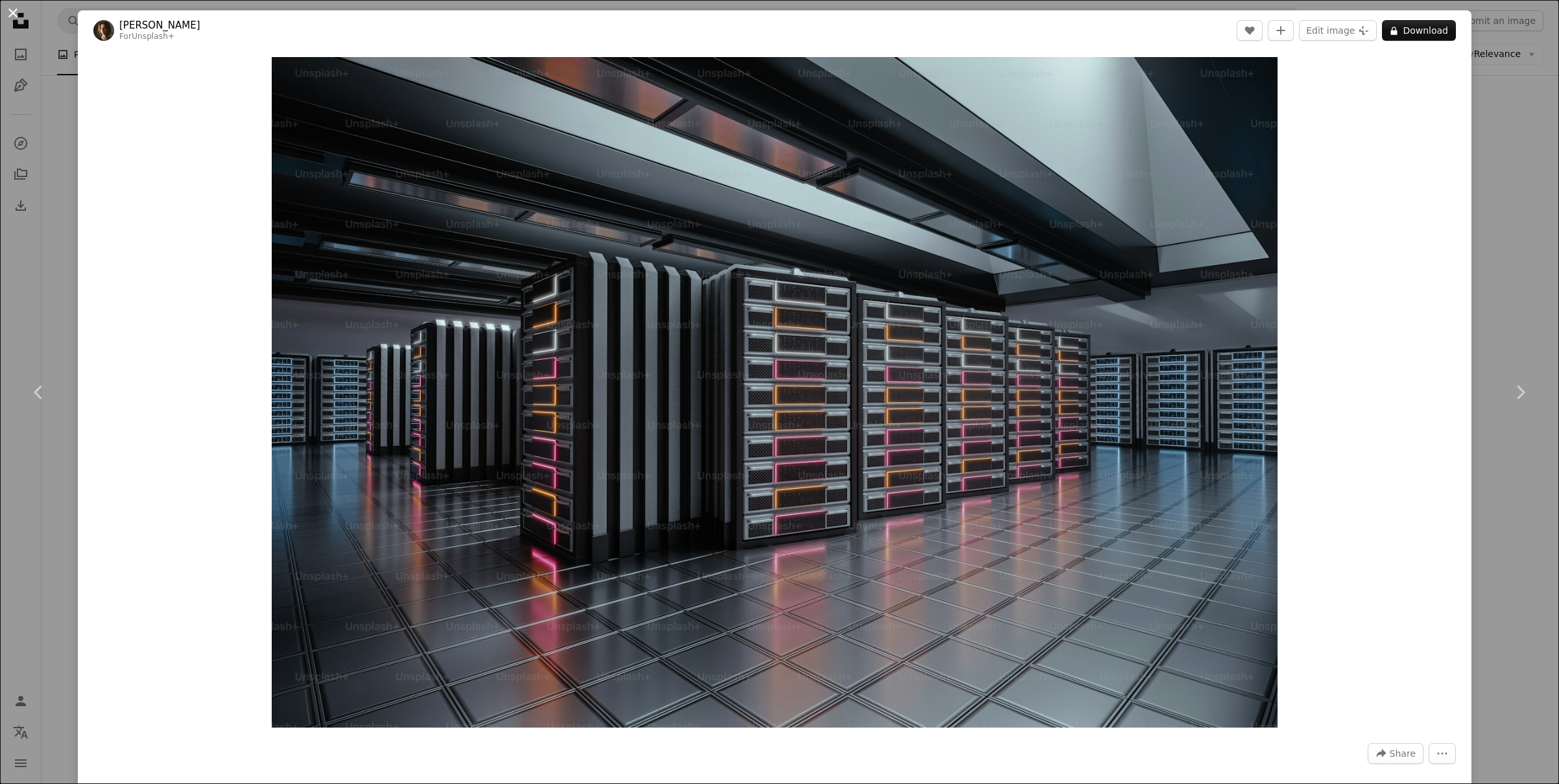
click at [14, 10] on button "An X shape" at bounding box center [14, 14] width 16 height 16
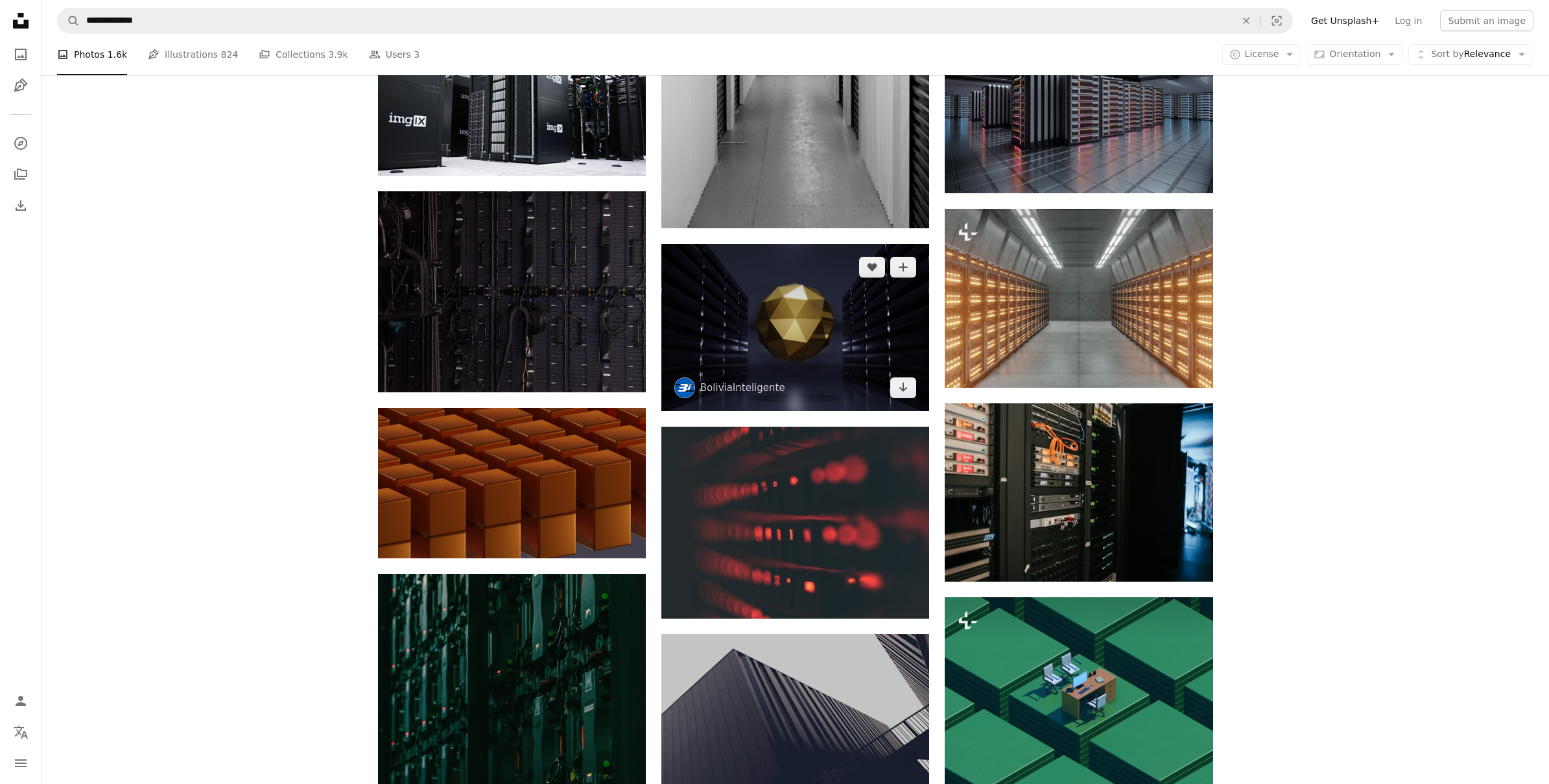
scroll to position [840, 0]
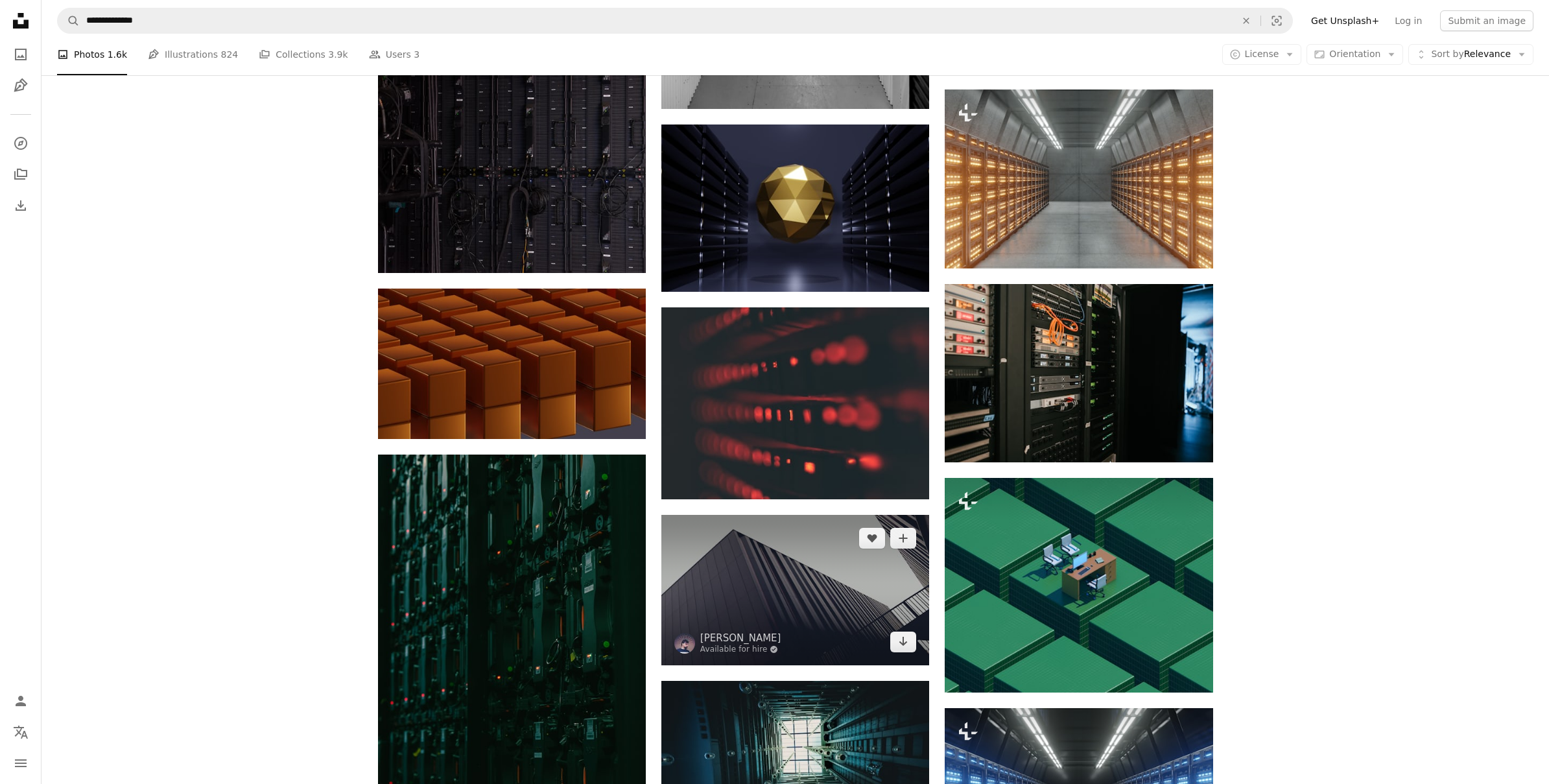
click at [810, 576] on img at bounding box center [795, 589] width 268 height 151
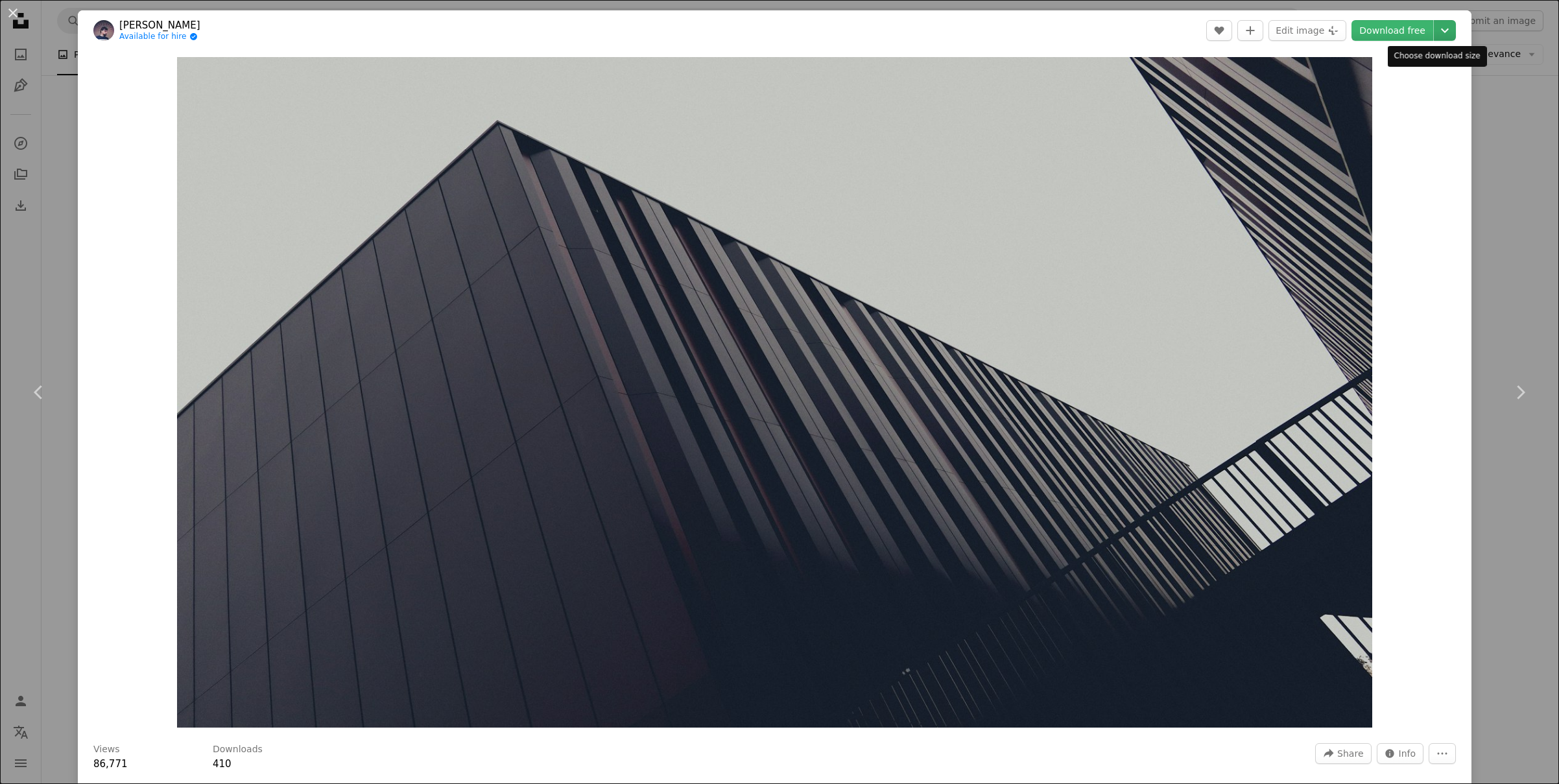
click at [1435, 30] on icon "Chevron down" at bounding box center [1445, 30] width 21 height 16
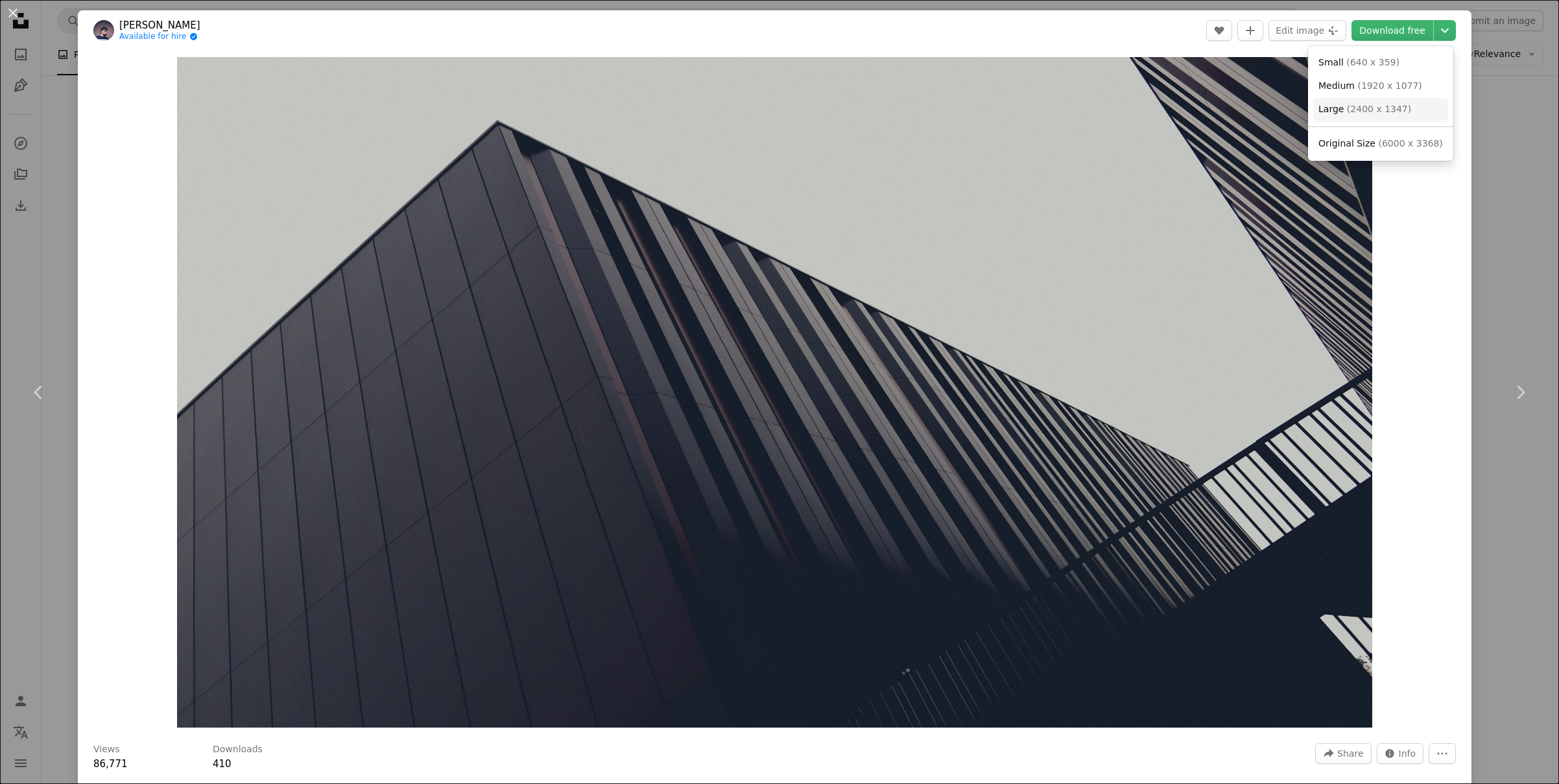
click at [1375, 111] on span "( 2400 x 1347 )" at bounding box center [1379, 108] width 64 height 10
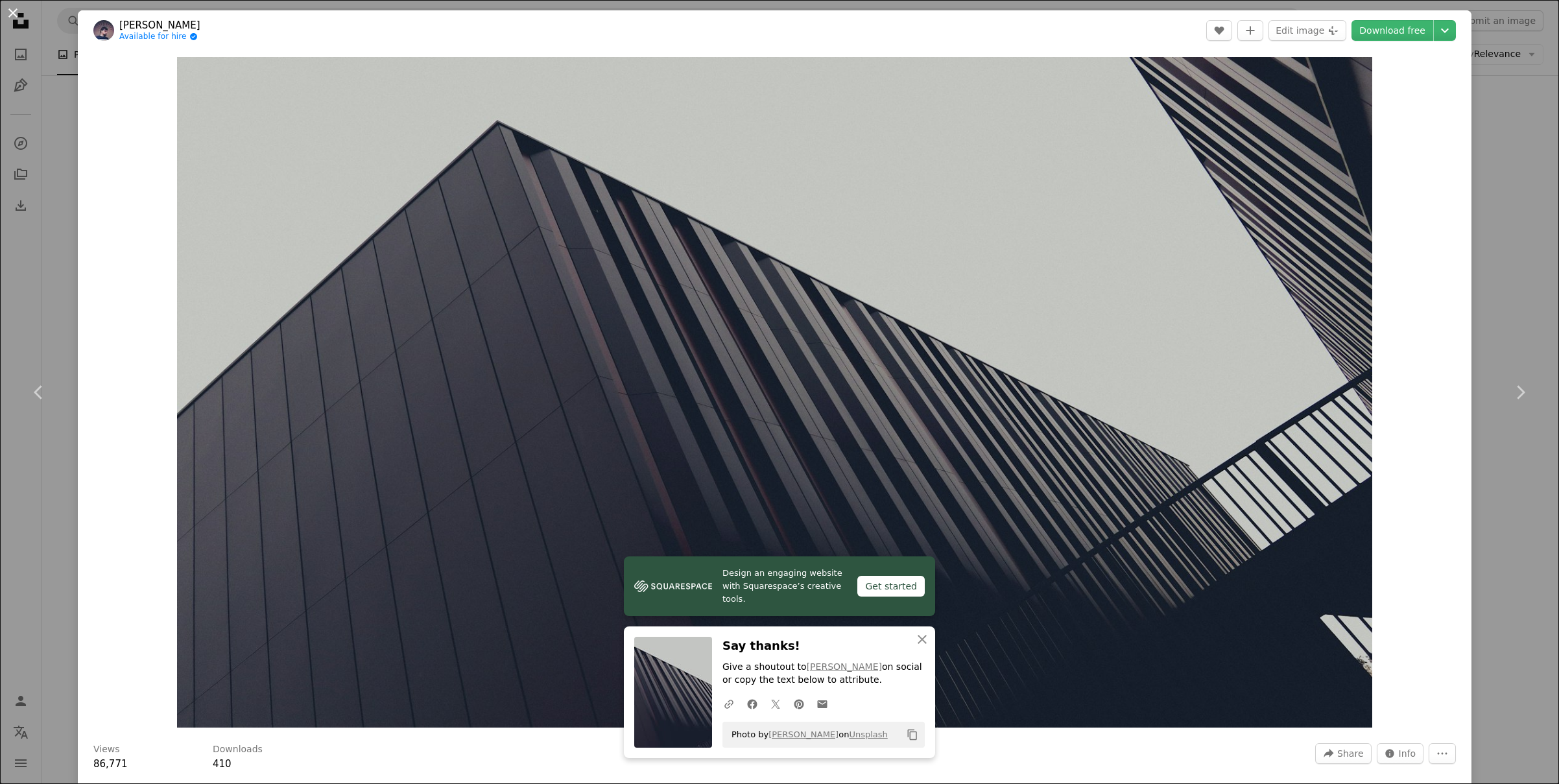
click at [18, 13] on button "An X shape" at bounding box center [14, 14] width 16 height 16
